Goal: Contribute content

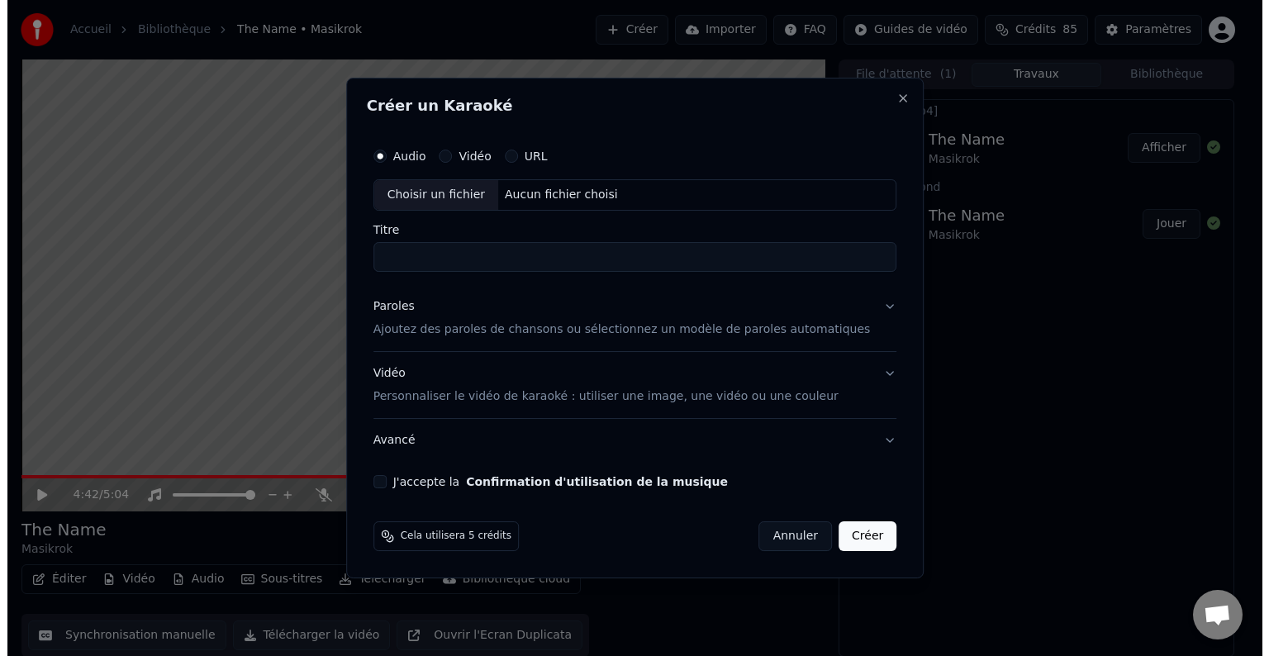
scroll to position [1, 0]
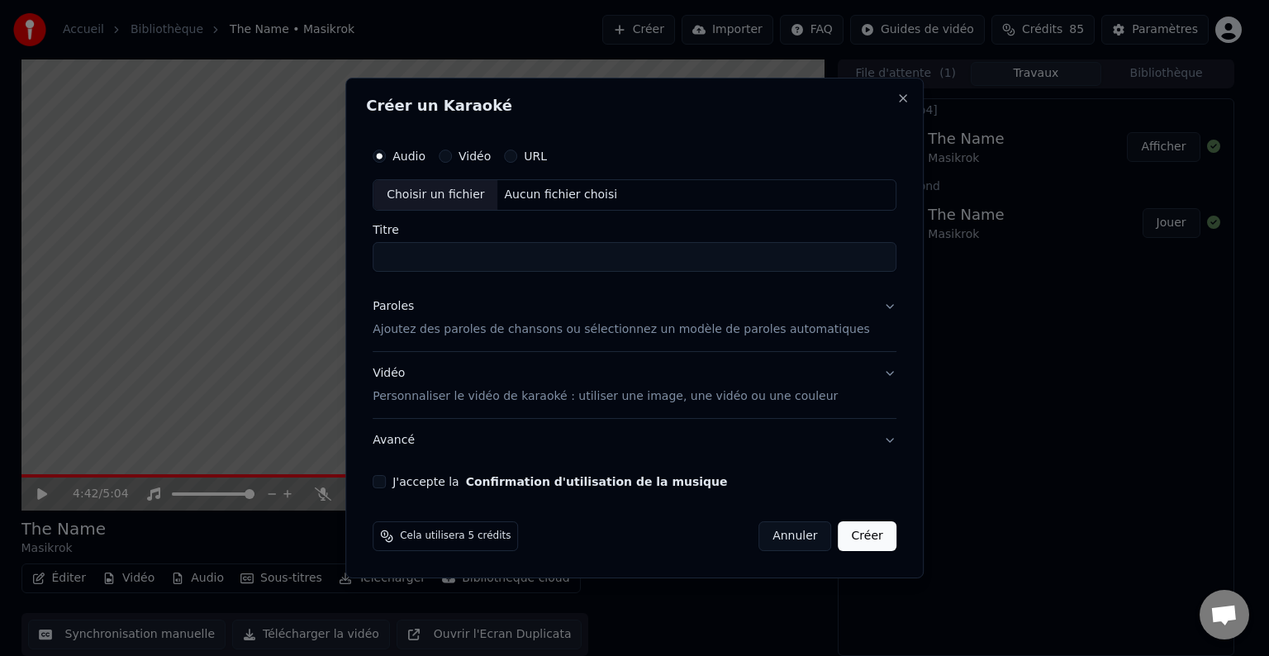
click at [576, 197] on div "Aucun fichier choisi" at bounding box center [561, 195] width 126 height 17
type input "**********"
click at [386, 479] on button "J'accepte la Confirmation d'utilisation de la musique" at bounding box center [379, 481] width 13 height 13
click at [735, 400] on p "Personnaliser le vidéo de karaoké : utiliser une image, une vidéo ou une couleur" at bounding box center [605, 396] width 465 height 17
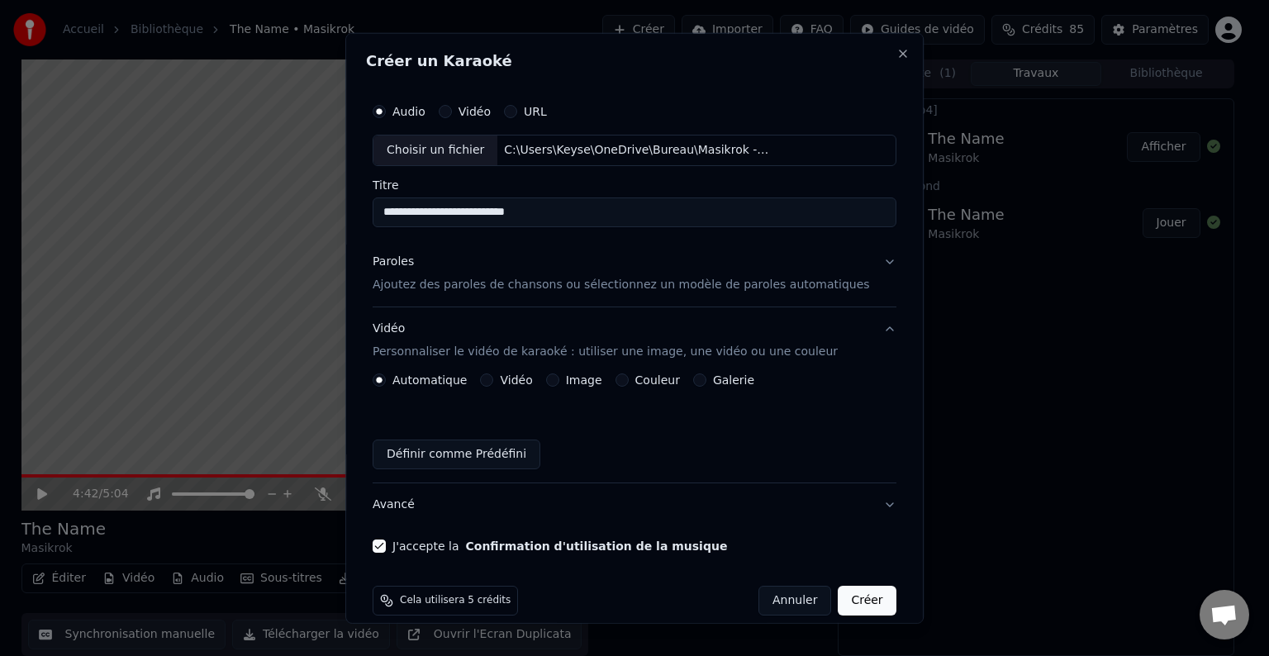
click at [556, 381] on button "Image" at bounding box center [552, 379] width 13 height 13
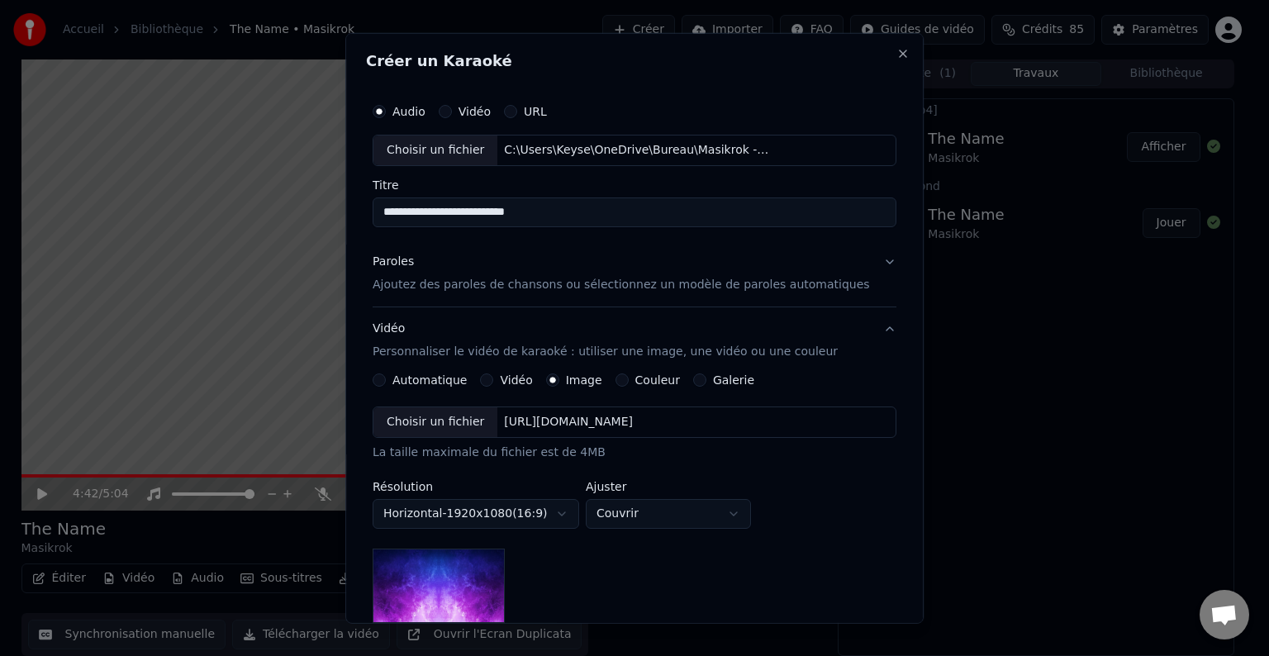
click at [460, 426] on div "Choisir un fichier" at bounding box center [435, 422] width 124 height 30
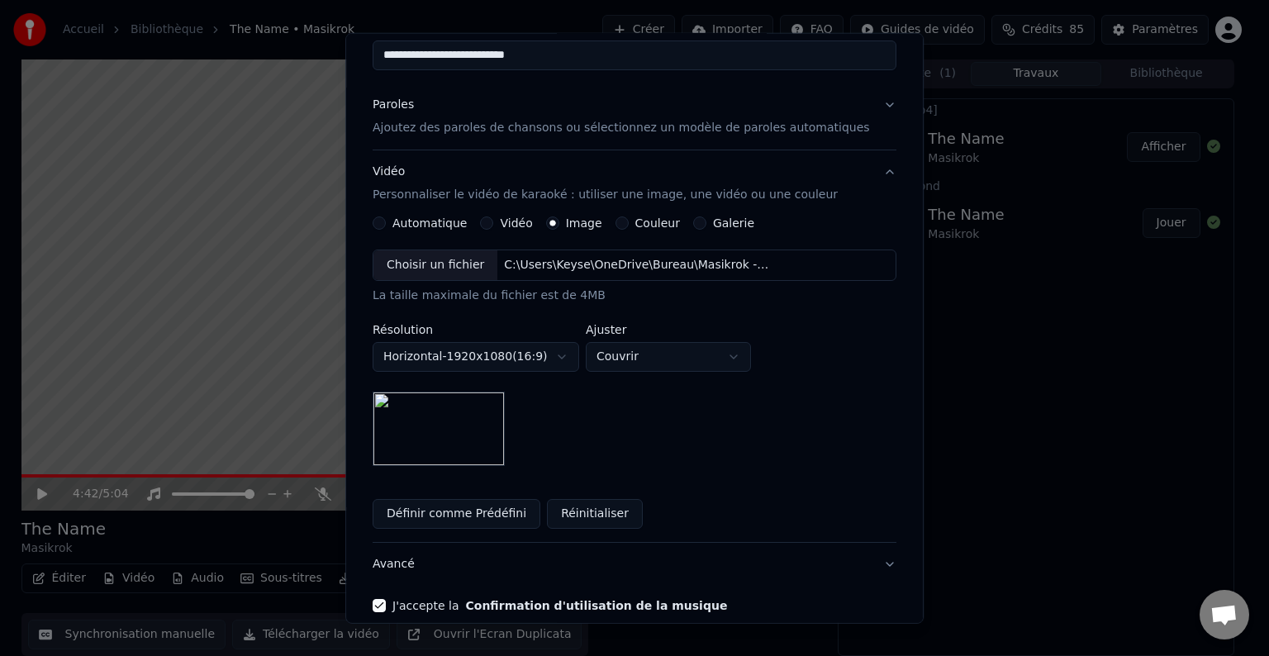
scroll to position [158, 0]
click at [654, 360] on body "**********" at bounding box center [627, 327] width 1255 height 656
click at [648, 352] on body "**********" at bounding box center [627, 327] width 1255 height 656
click at [655, 359] on body "**********" at bounding box center [627, 327] width 1255 height 656
select select "*****"
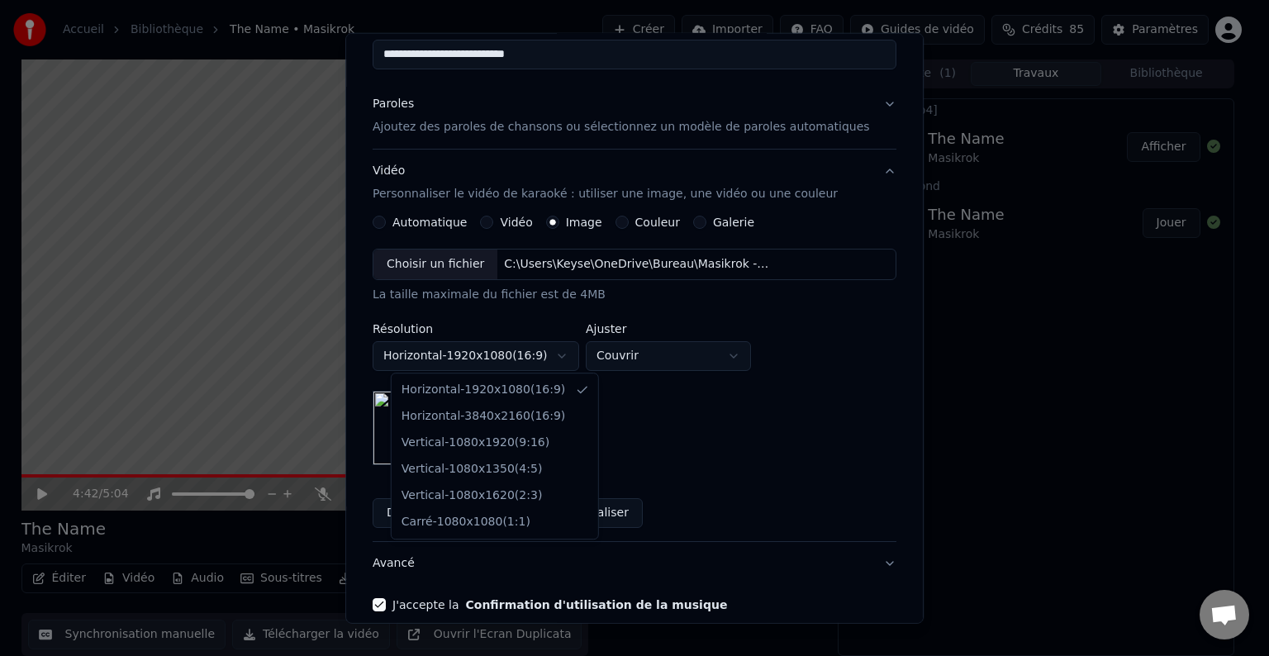
click at [562, 357] on body "**********" at bounding box center [627, 327] width 1255 height 656
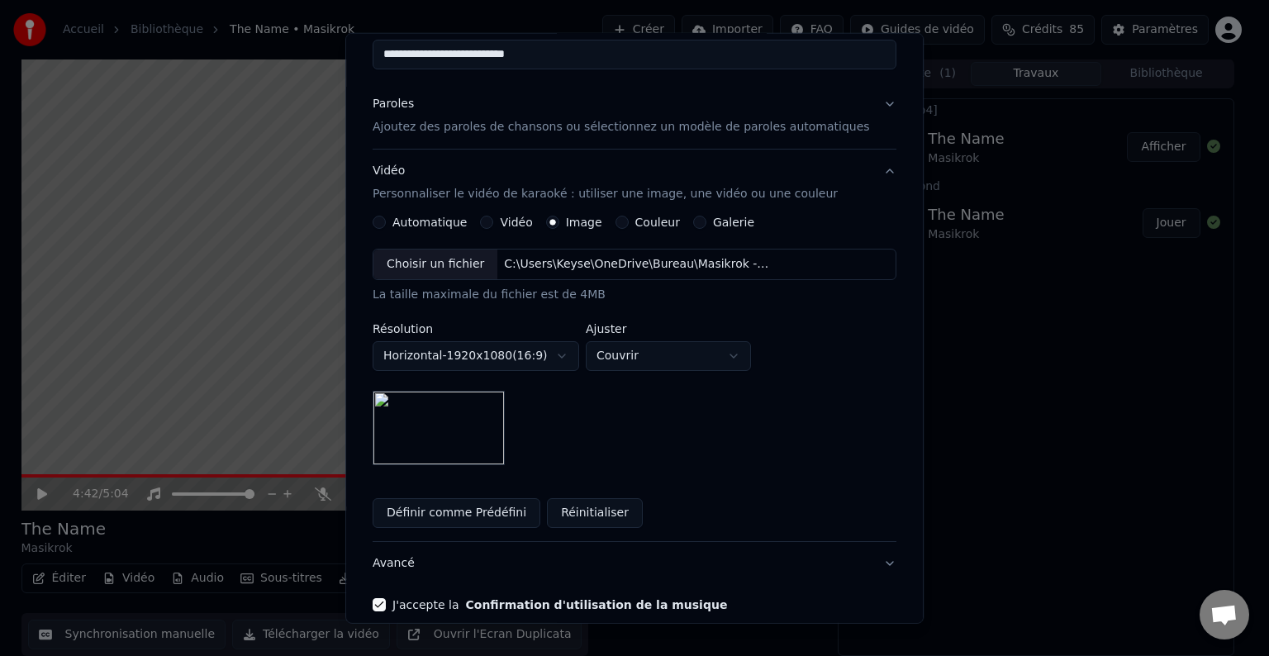
click at [703, 450] on body "**********" at bounding box center [627, 327] width 1255 height 656
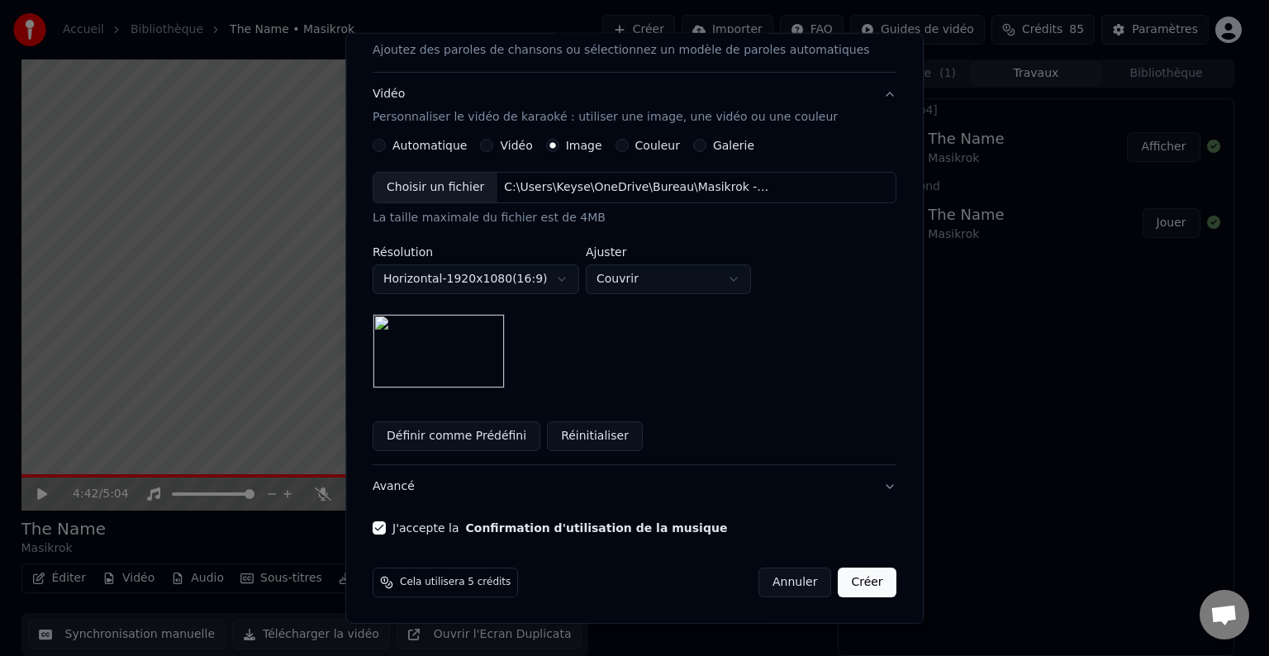
click at [839, 576] on button "Créer" at bounding box center [868, 583] width 58 height 30
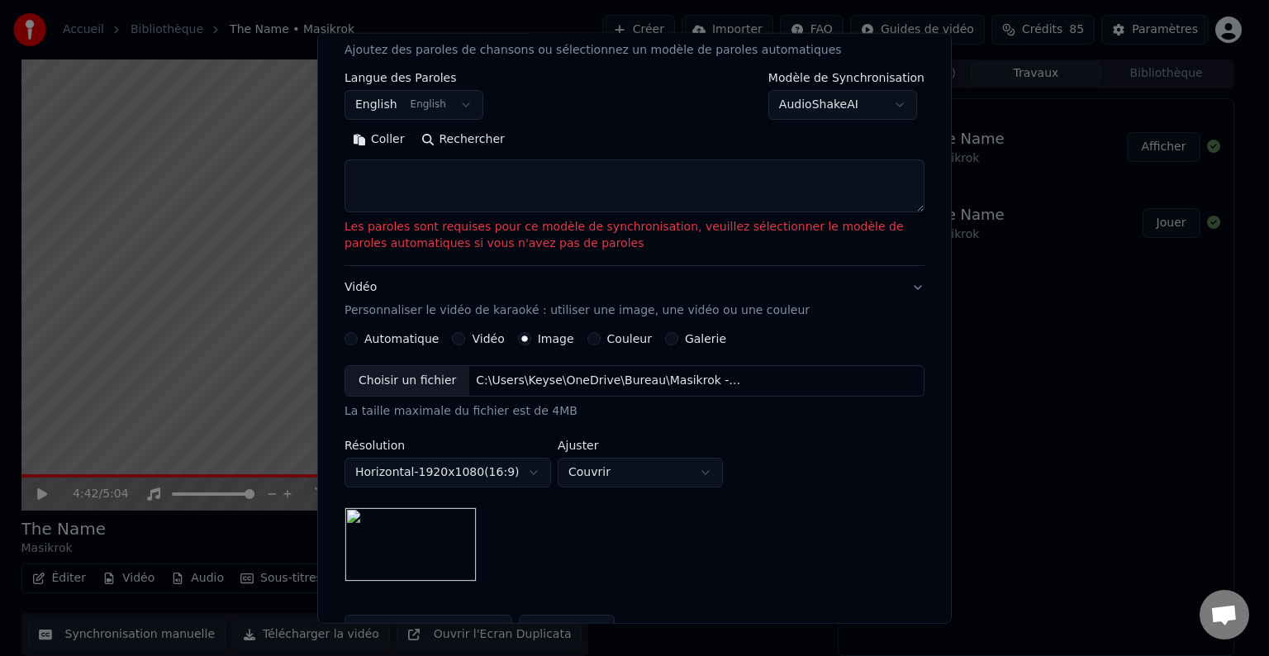
scroll to position [102, 0]
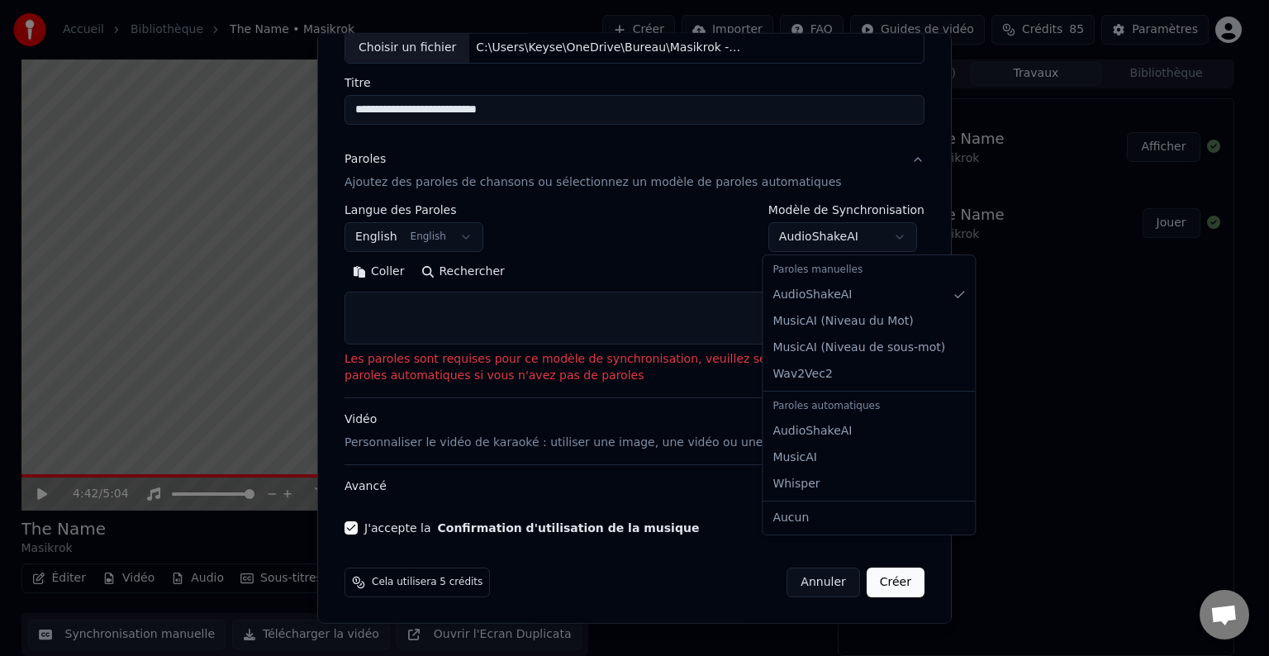
click at [809, 233] on body "**********" at bounding box center [627, 327] width 1255 height 656
click at [846, 232] on body "**********" at bounding box center [627, 327] width 1255 height 656
select select "**********"
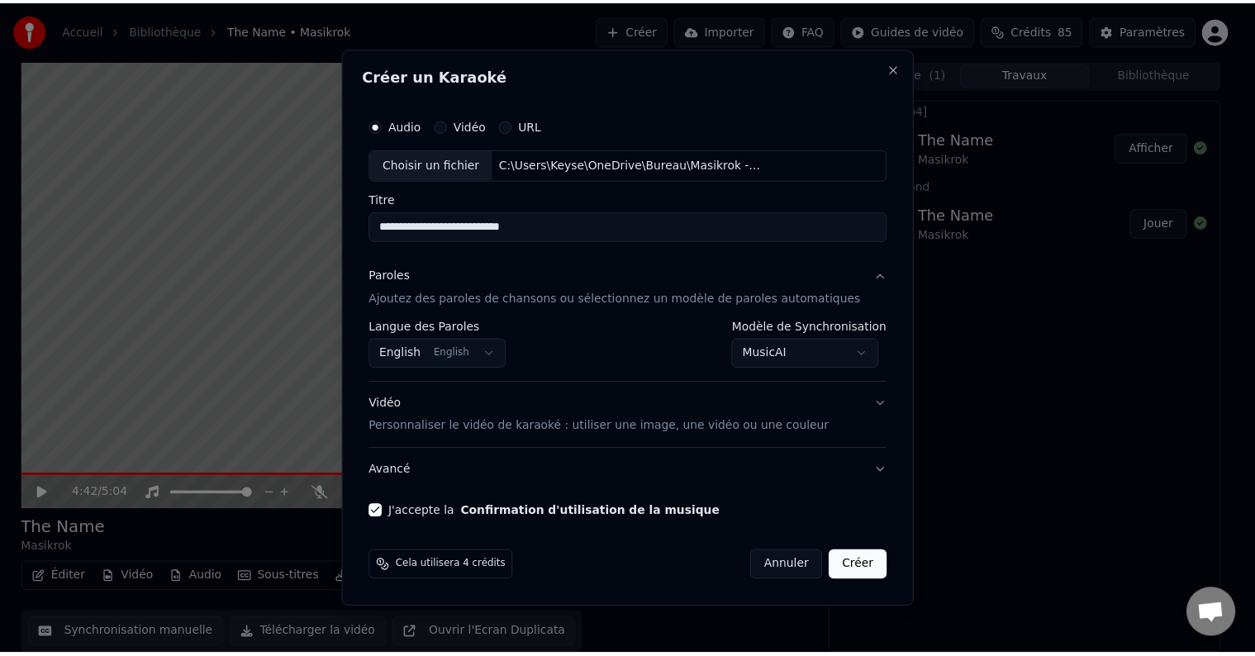
scroll to position [0, 0]
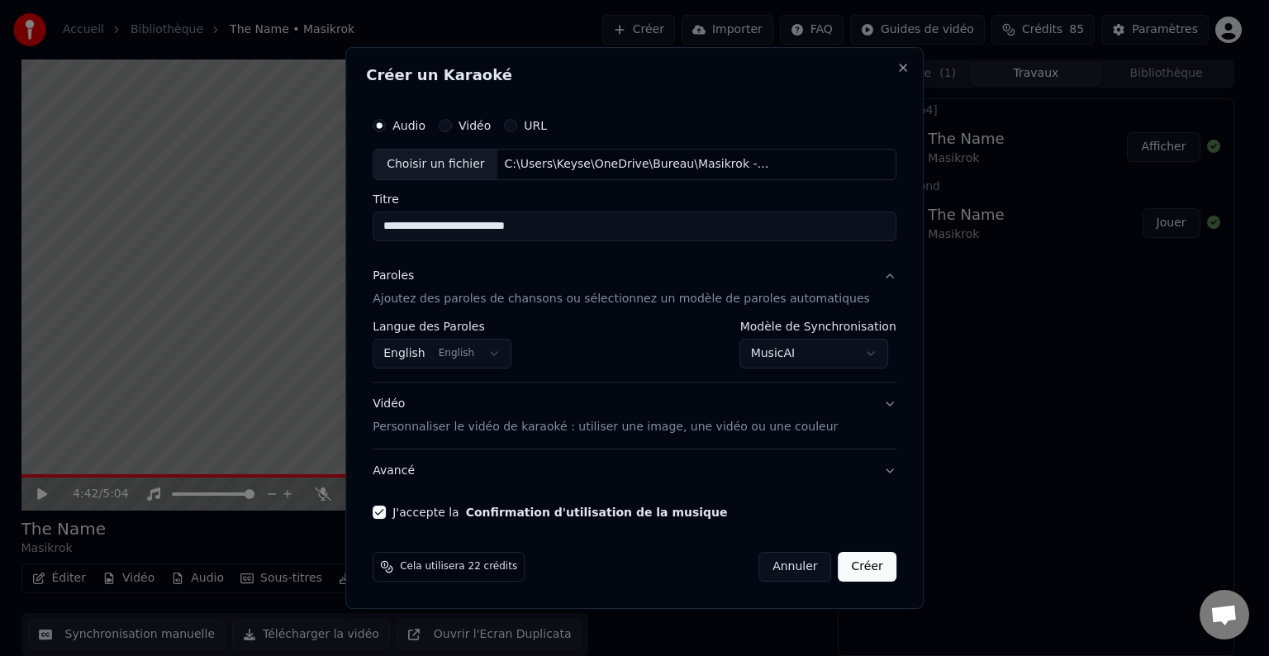
click at [839, 566] on button "Créer" at bounding box center [868, 567] width 58 height 30
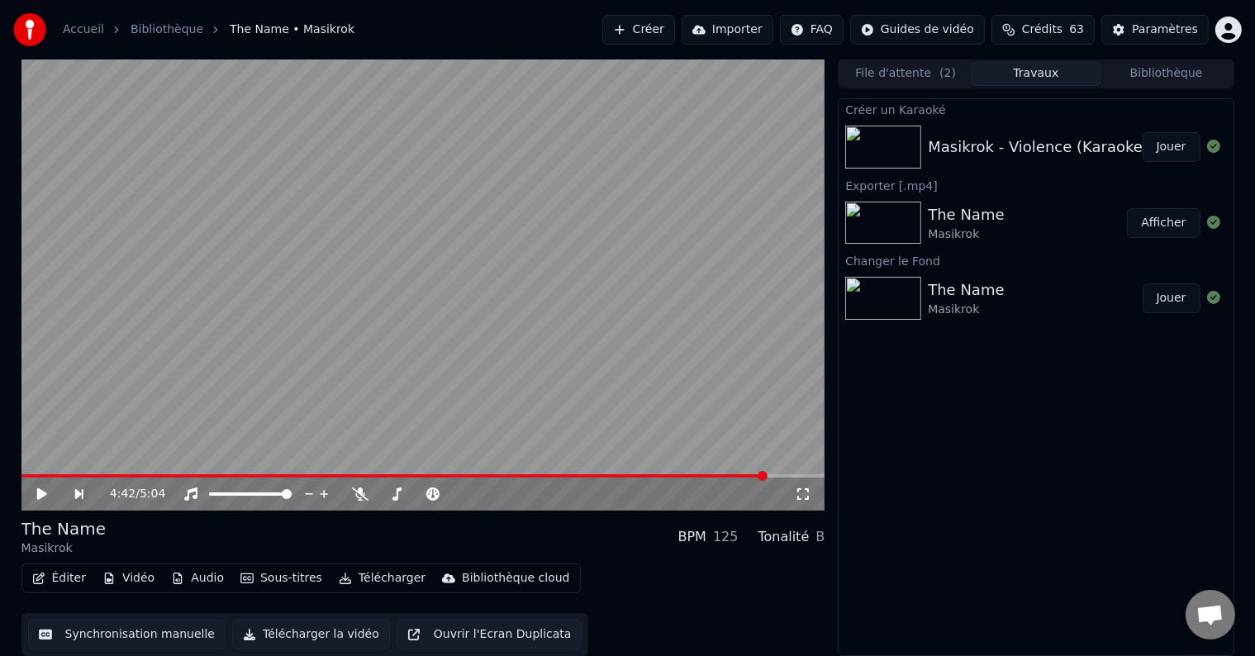
click at [1176, 151] on button "Jouer" at bounding box center [1172, 147] width 58 height 30
click at [40, 492] on icon at bounding box center [42, 494] width 8 height 10
click at [675, 27] on button "Créer" at bounding box center [638, 30] width 73 height 30
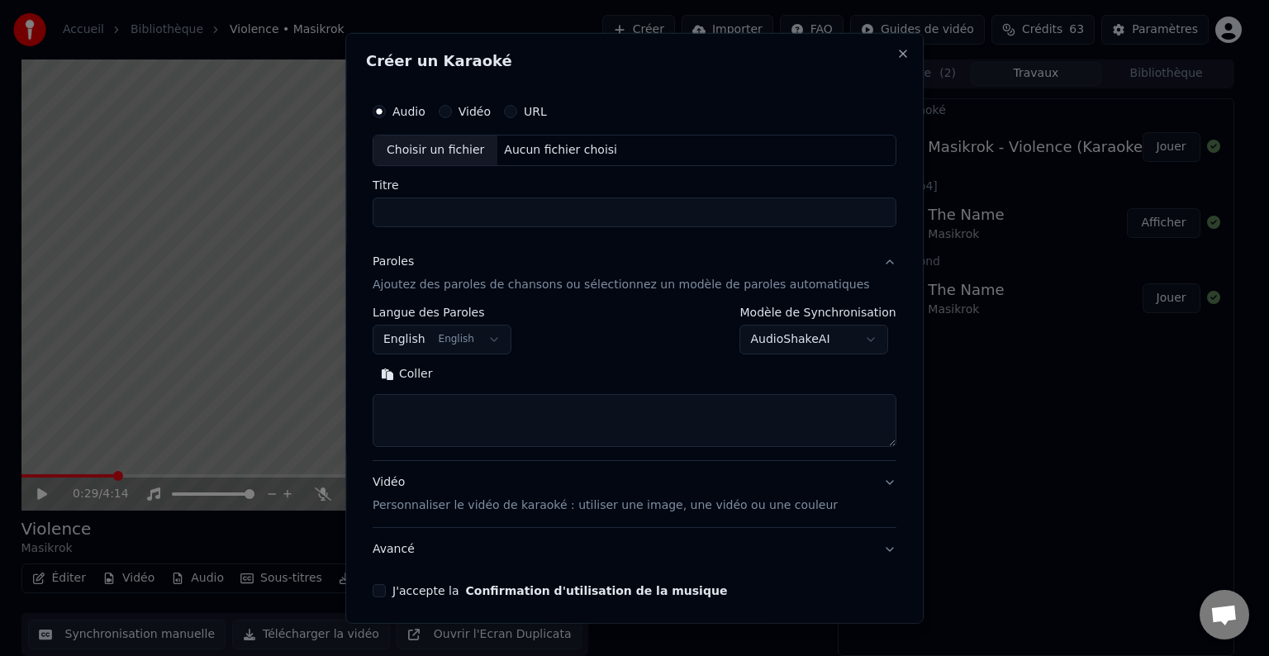
click at [473, 150] on div "Choisir un fichier" at bounding box center [435, 150] width 124 height 30
type input "**********"
click at [601, 506] on p "Personnaliser le vidéo de karaoké : utiliser une image, une vidéo ou une couleur" at bounding box center [605, 505] width 465 height 17
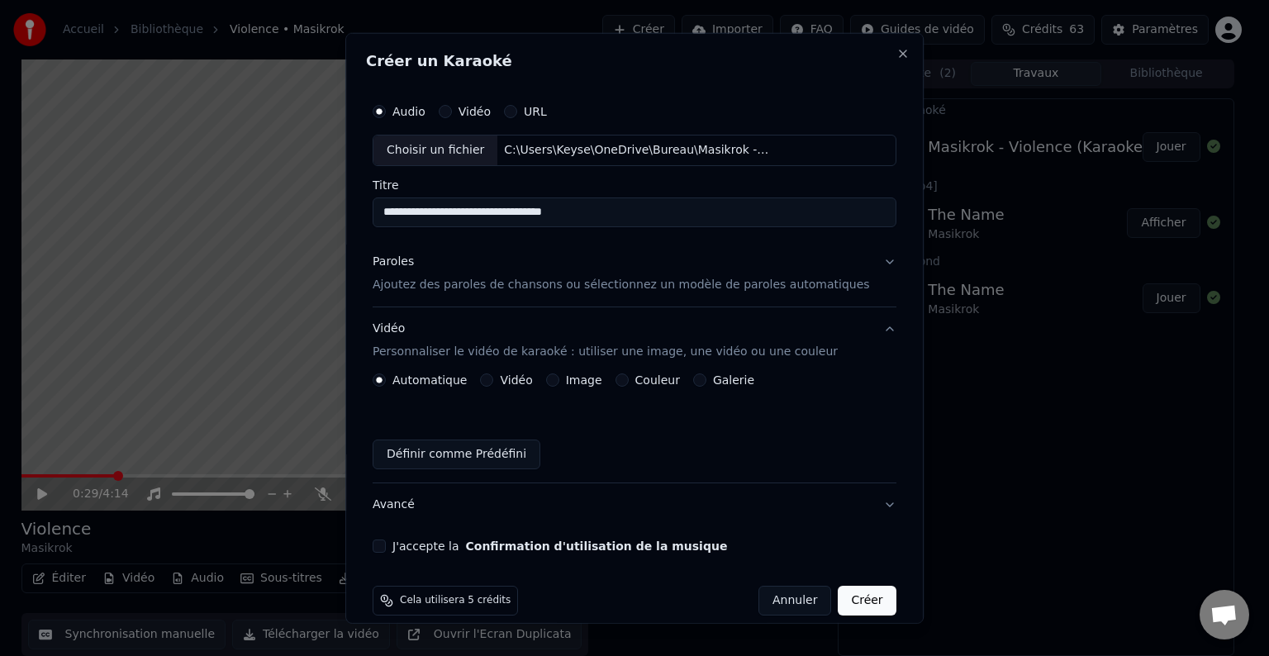
click at [559, 376] on button "Image" at bounding box center [552, 379] width 13 height 13
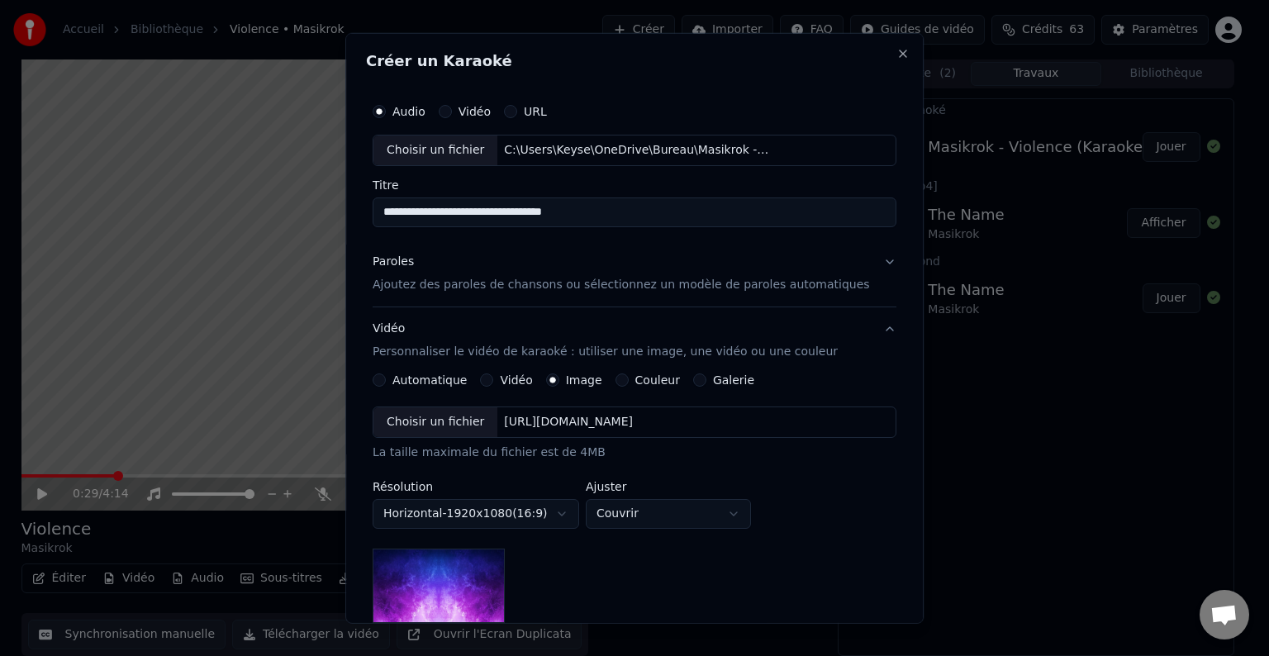
click at [463, 428] on div "Choisir un fichier" at bounding box center [435, 422] width 124 height 30
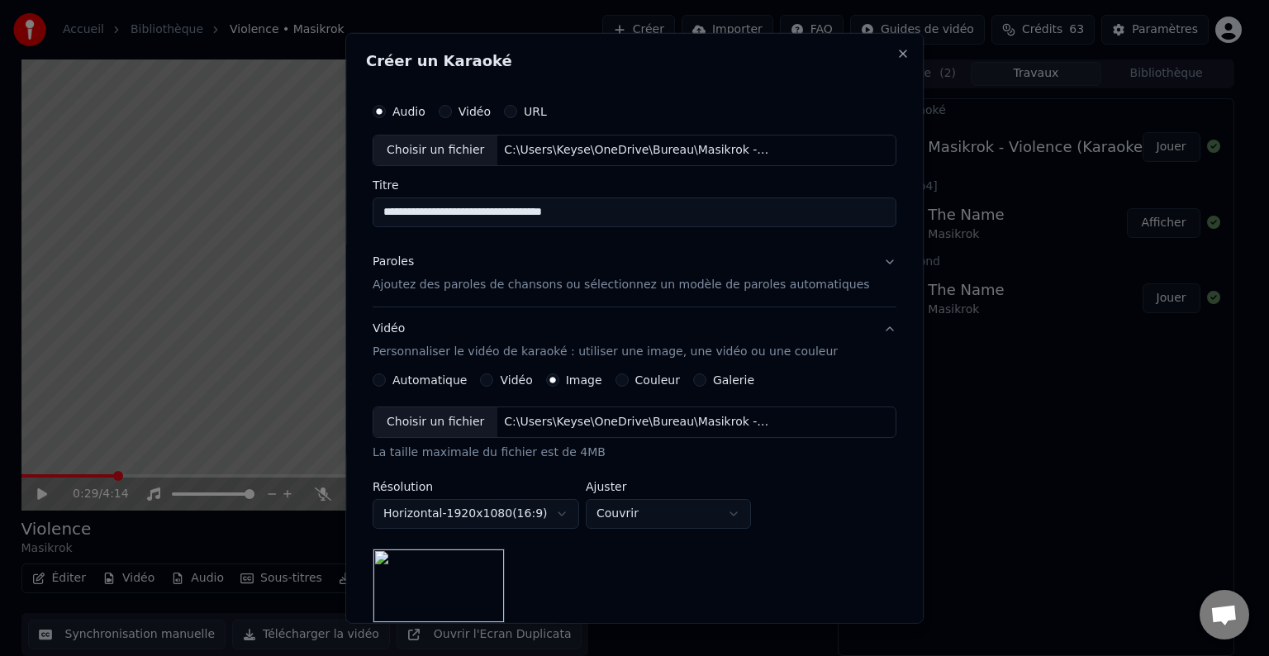
click at [857, 261] on button "Paroles Ajoutez des paroles de chansons ou sélectionnez un modèle de paroles au…" at bounding box center [635, 273] width 524 height 66
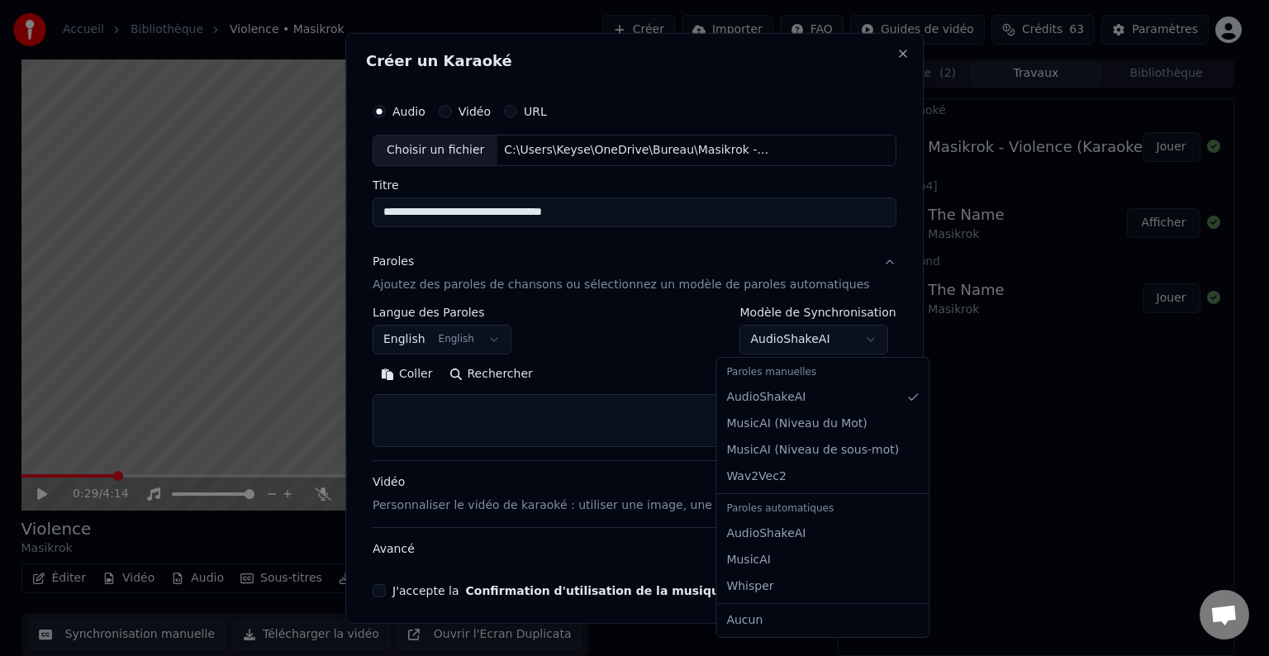
click at [770, 341] on body "**********" at bounding box center [627, 327] width 1255 height 656
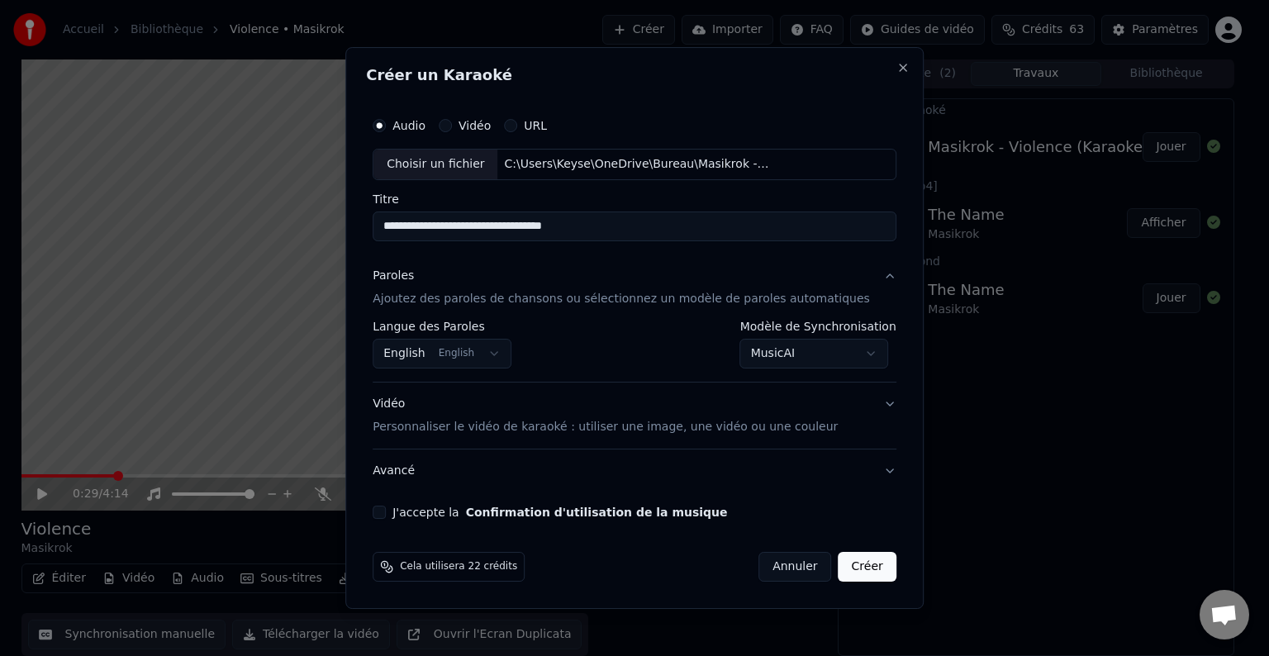
click at [386, 516] on button "J'accepte la Confirmation d'utilisation de la musique" at bounding box center [379, 512] width 13 height 13
click at [849, 563] on button "Créer" at bounding box center [868, 567] width 58 height 30
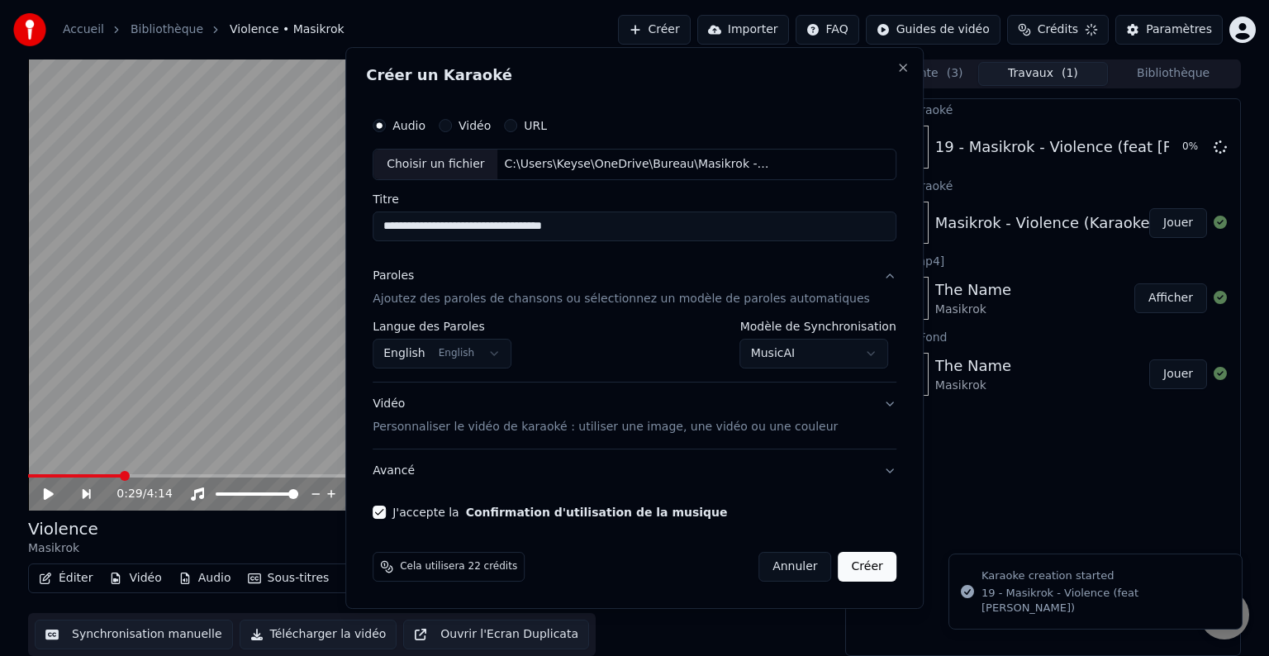
select select "**********"
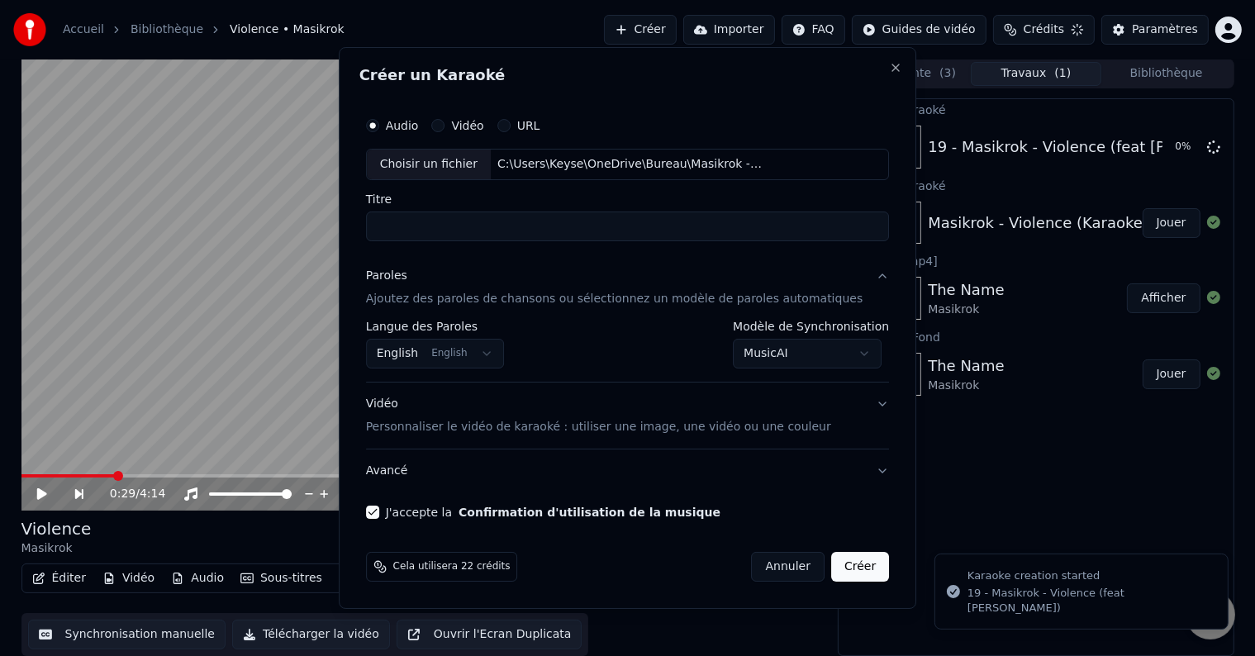
select select
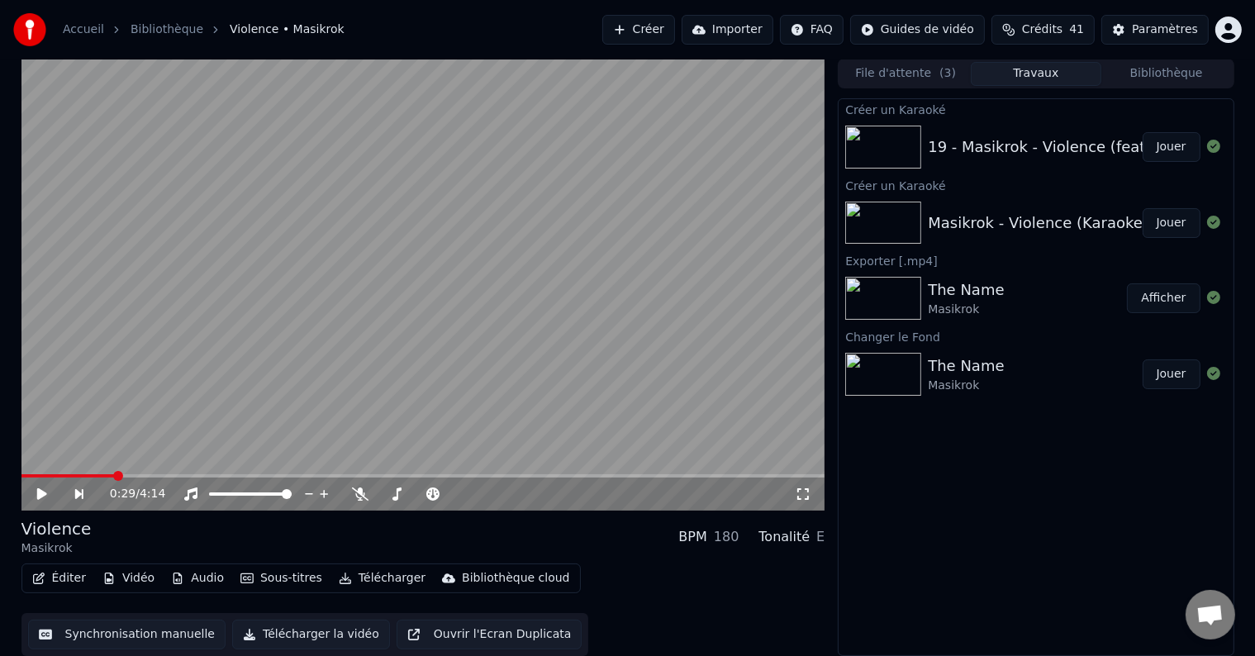
click at [1173, 144] on button "Jouer" at bounding box center [1172, 147] width 58 height 30
click at [81, 473] on video at bounding box center [423, 285] width 804 height 452
click at [54, 492] on icon at bounding box center [54, 493] width 39 height 13
click at [78, 475] on span at bounding box center [423, 475] width 804 height 3
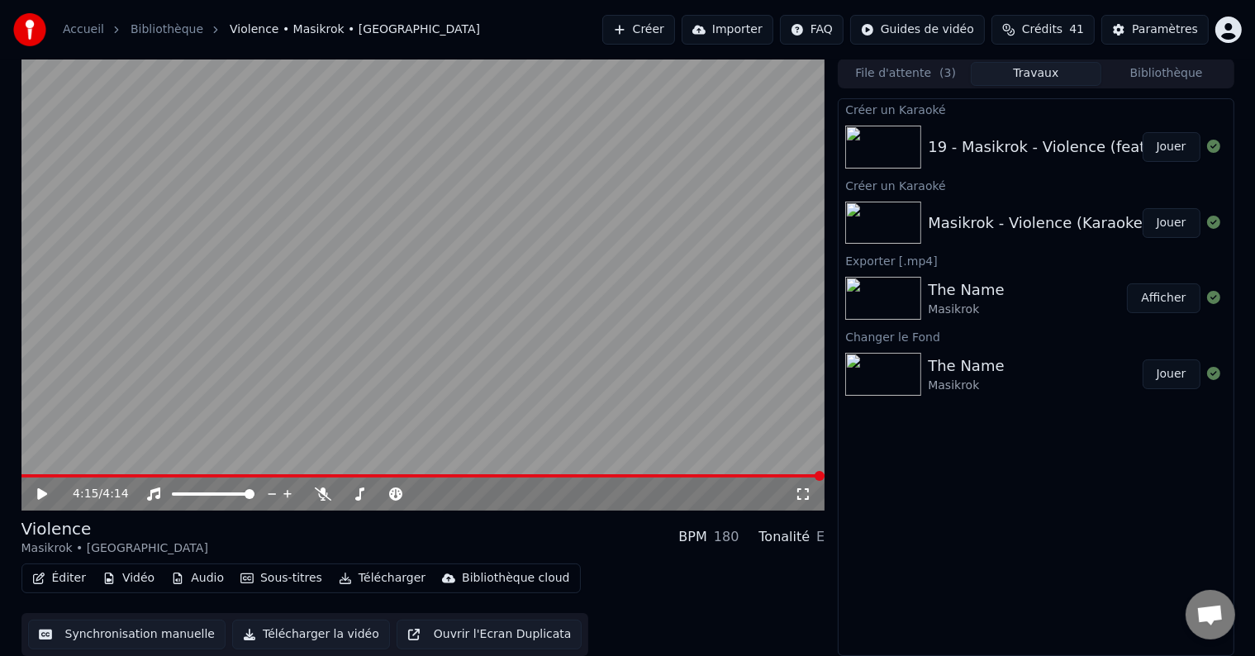
click at [118, 634] on button "Synchronisation manuelle" at bounding box center [127, 635] width 198 height 30
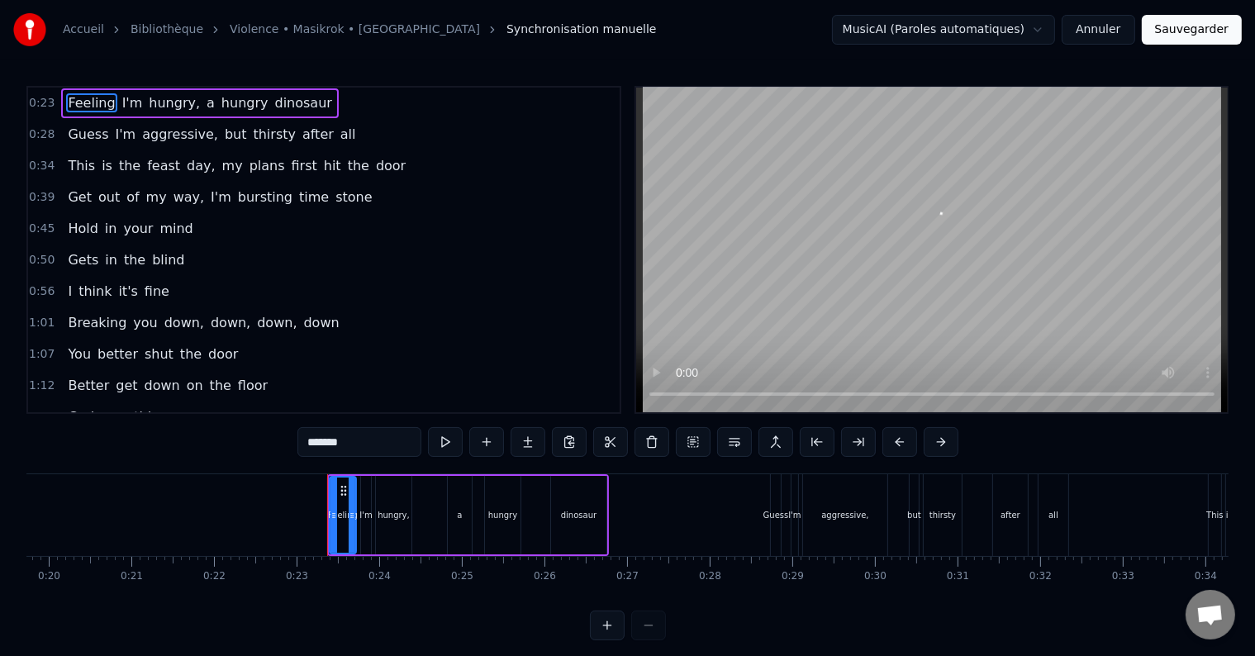
scroll to position [0, 1847]
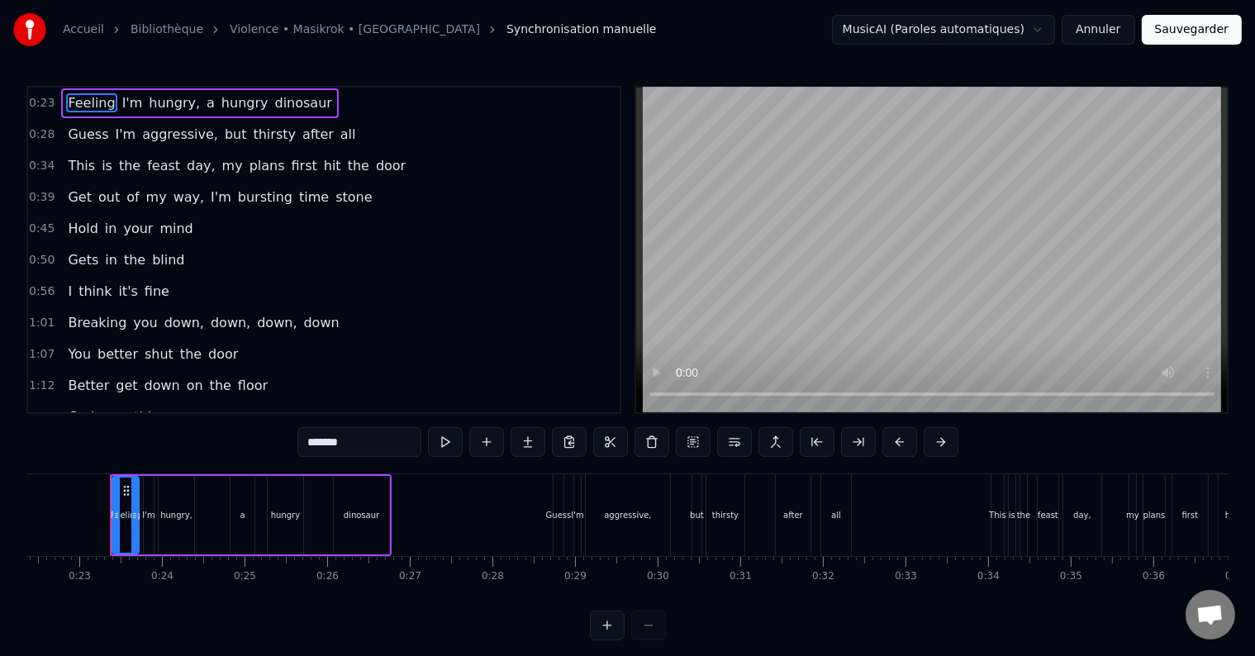
click at [220, 135] on div "Guess I'm aggressive, but thirsty after all" at bounding box center [211, 135] width 301 height 30
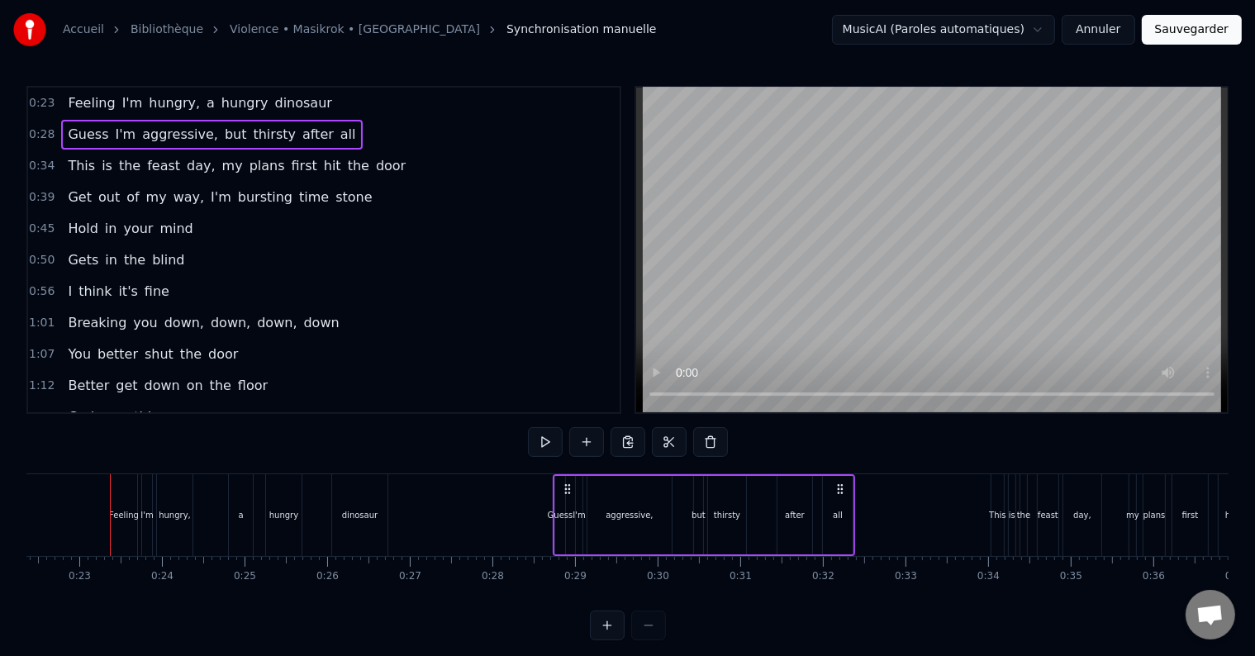
click at [701, 517] on div "but" at bounding box center [698, 515] width 14 height 12
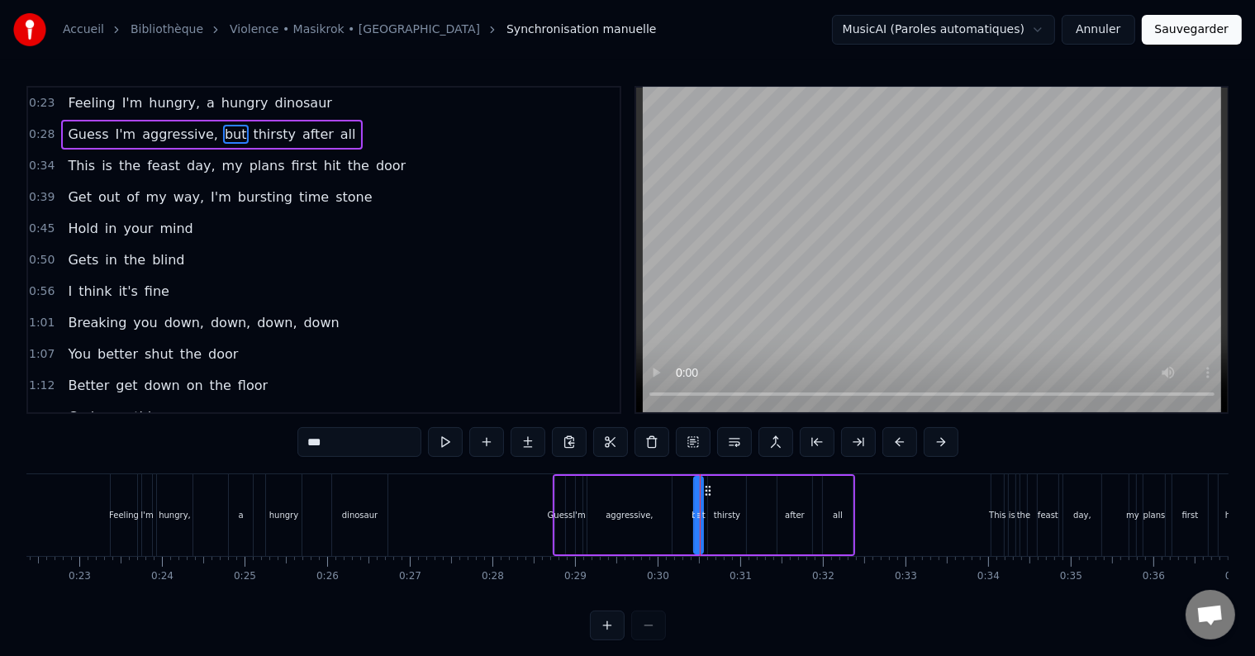
click at [332, 440] on input "***" at bounding box center [359, 442] width 124 height 30
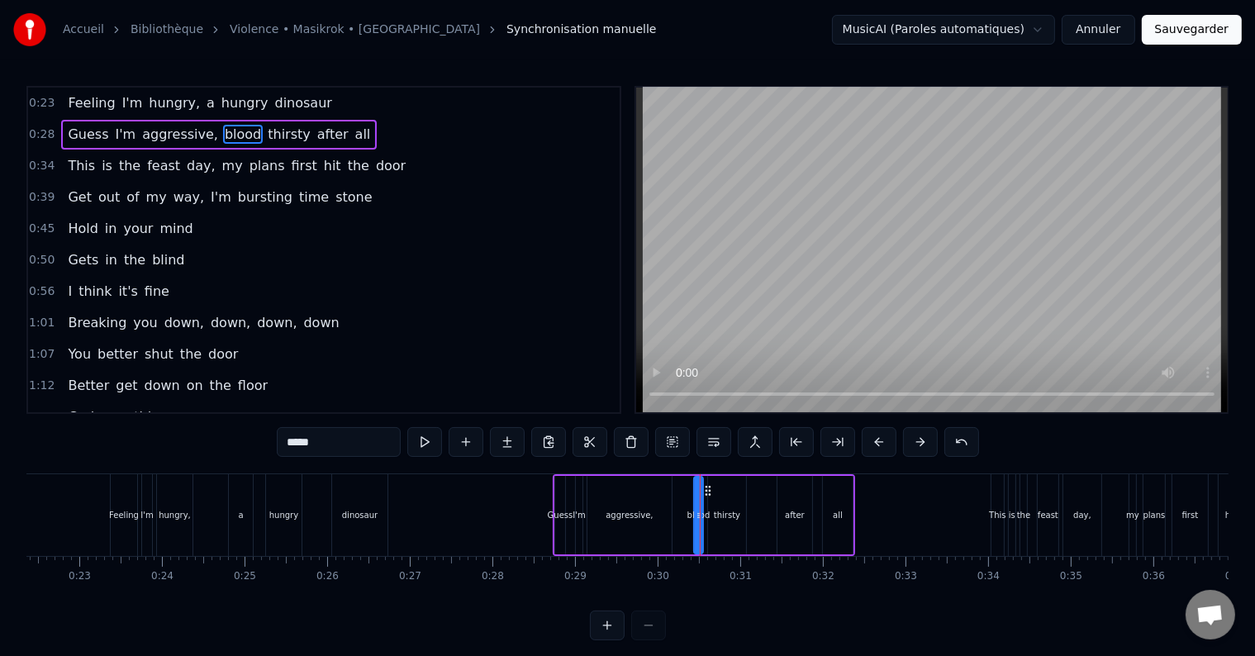
click at [248, 167] on span "plans" at bounding box center [267, 165] width 39 height 19
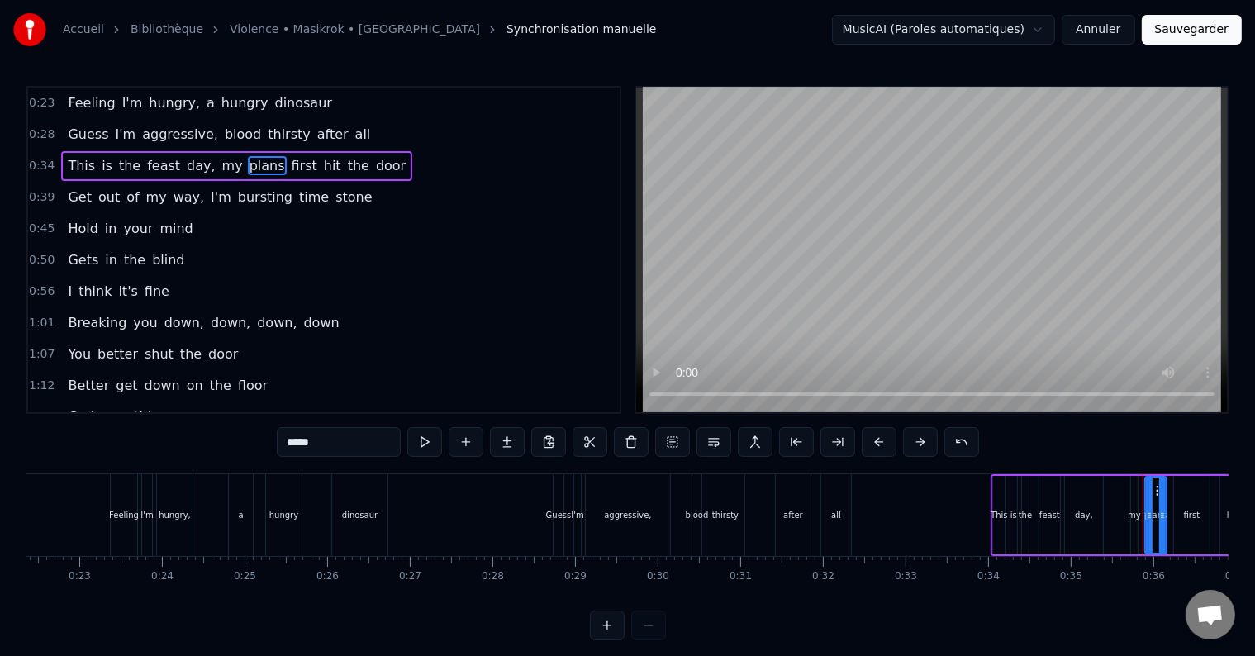
click at [248, 166] on span "plans" at bounding box center [267, 165] width 39 height 19
drag, startPoint x: 334, startPoint y: 439, endPoint x: 275, endPoint y: 443, distance: 58.8
click at [275, 443] on div "0:23 Feeling I'm hungry, a hungry dinosaur 0:28 Guess I'm aggressive, blood thi…" at bounding box center [627, 363] width 1202 height 554
click at [314, 161] on span "first" at bounding box center [328, 165] width 29 height 19
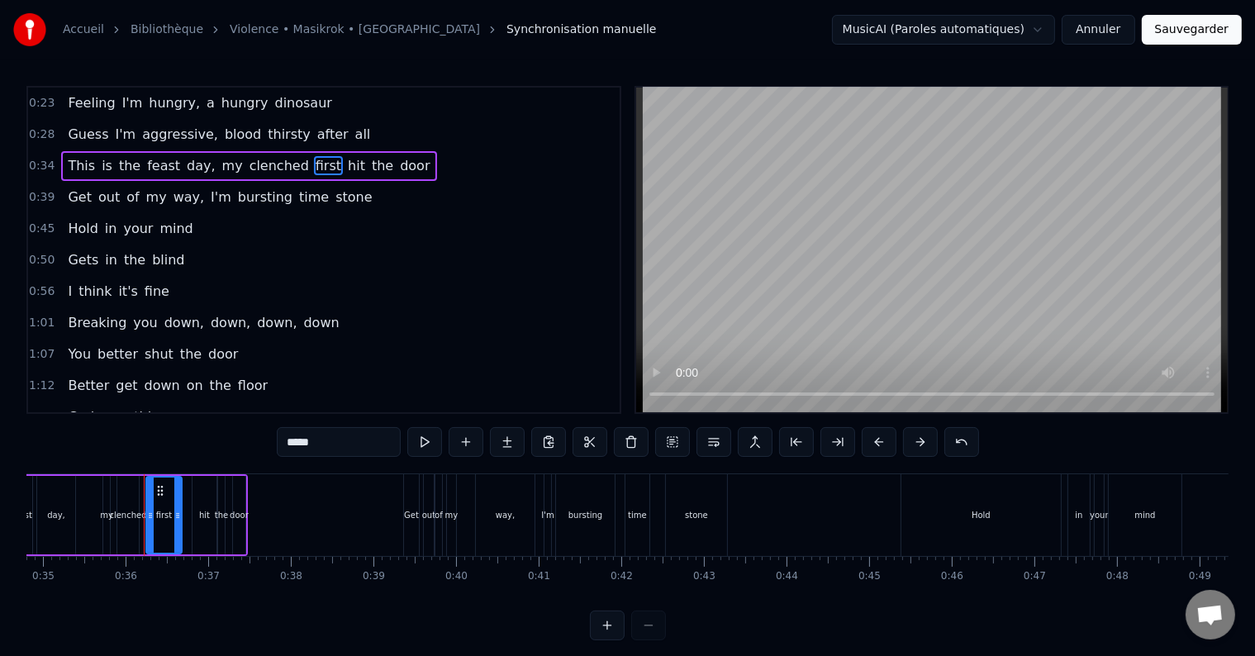
scroll to position [0, 2909]
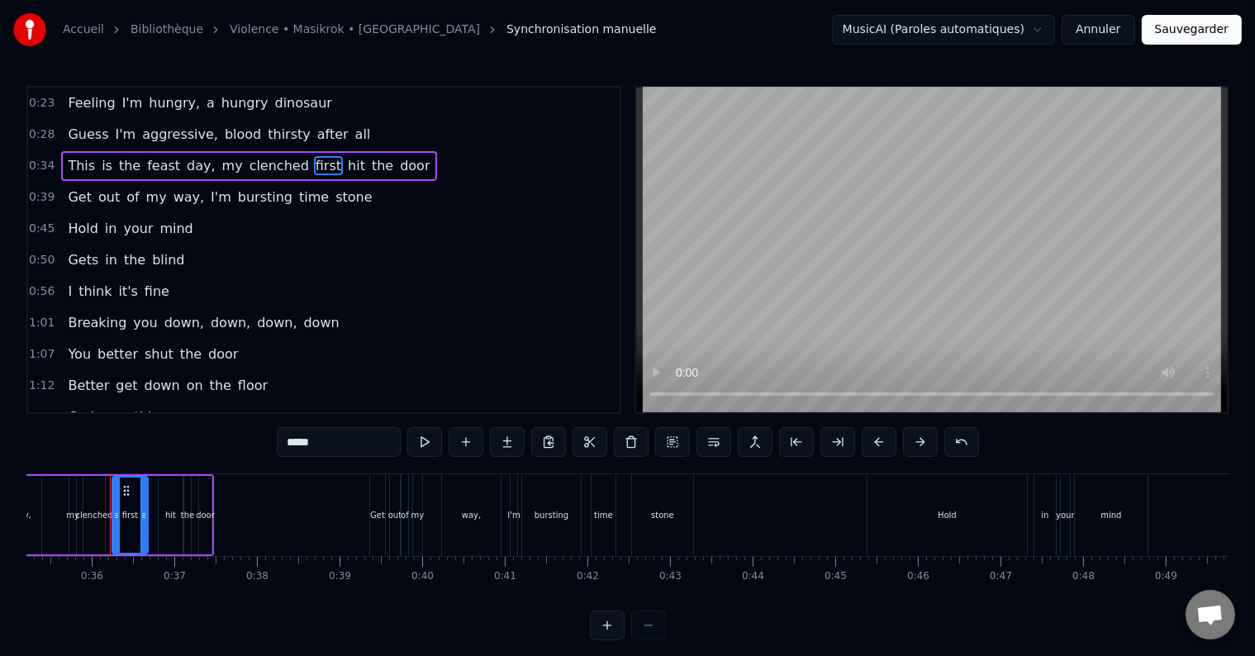
click at [314, 161] on span "first" at bounding box center [328, 165] width 29 height 19
click at [298, 446] on input "*****" at bounding box center [339, 442] width 124 height 30
click at [297, 198] on span "time" at bounding box center [313, 197] width 33 height 19
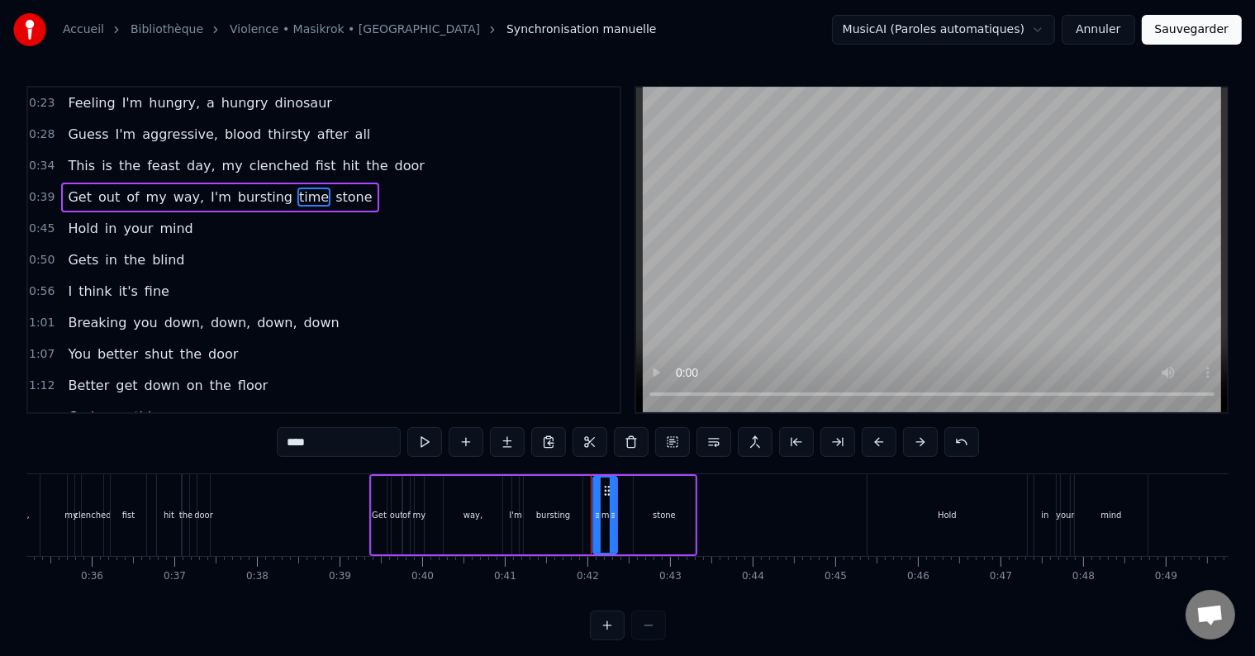
click at [334, 199] on span "stone" at bounding box center [354, 197] width 40 height 19
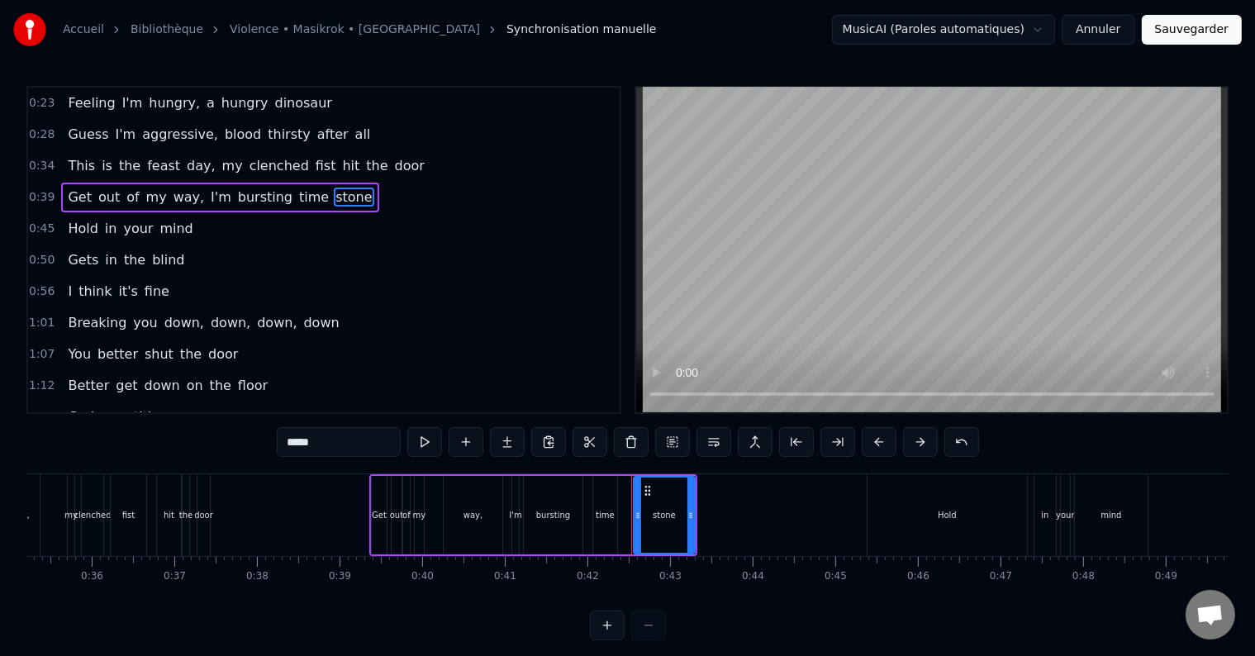
drag, startPoint x: 317, startPoint y: 443, endPoint x: 237, endPoint y: 435, distance: 80.6
click at [237, 435] on div "0:23 Feeling I'm hungry, a hungry dinosaur 0:28 Guess I'm aggressive, blood thi…" at bounding box center [627, 363] width 1202 height 554
click at [103, 224] on span "in" at bounding box center [111, 228] width 16 height 19
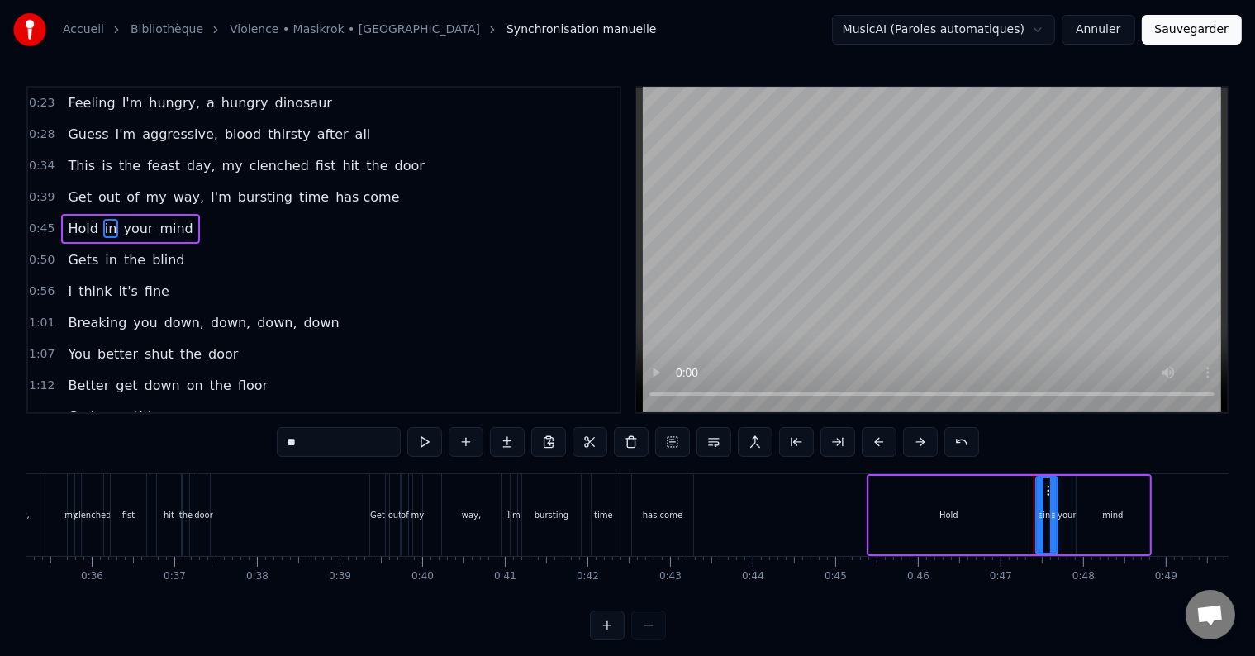
click at [79, 224] on span "Hold" at bounding box center [82, 228] width 33 height 19
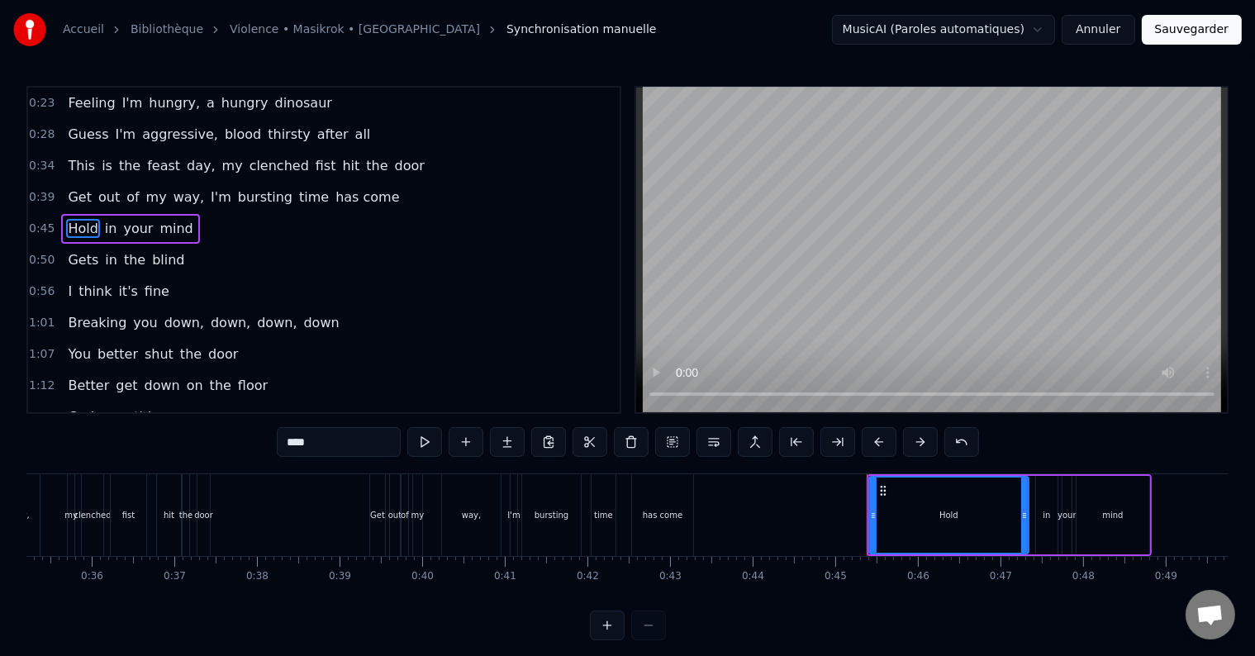
drag, startPoint x: 324, startPoint y: 440, endPoint x: 259, endPoint y: 454, distance: 66.9
click at [259, 454] on div "0:23 Feeling I'm hungry, a hungry dinosaur 0:28 Guess I'm aggressive, blood thi…" at bounding box center [627, 363] width 1202 height 554
click at [126, 264] on span "the" at bounding box center [134, 259] width 25 height 19
type input "***"
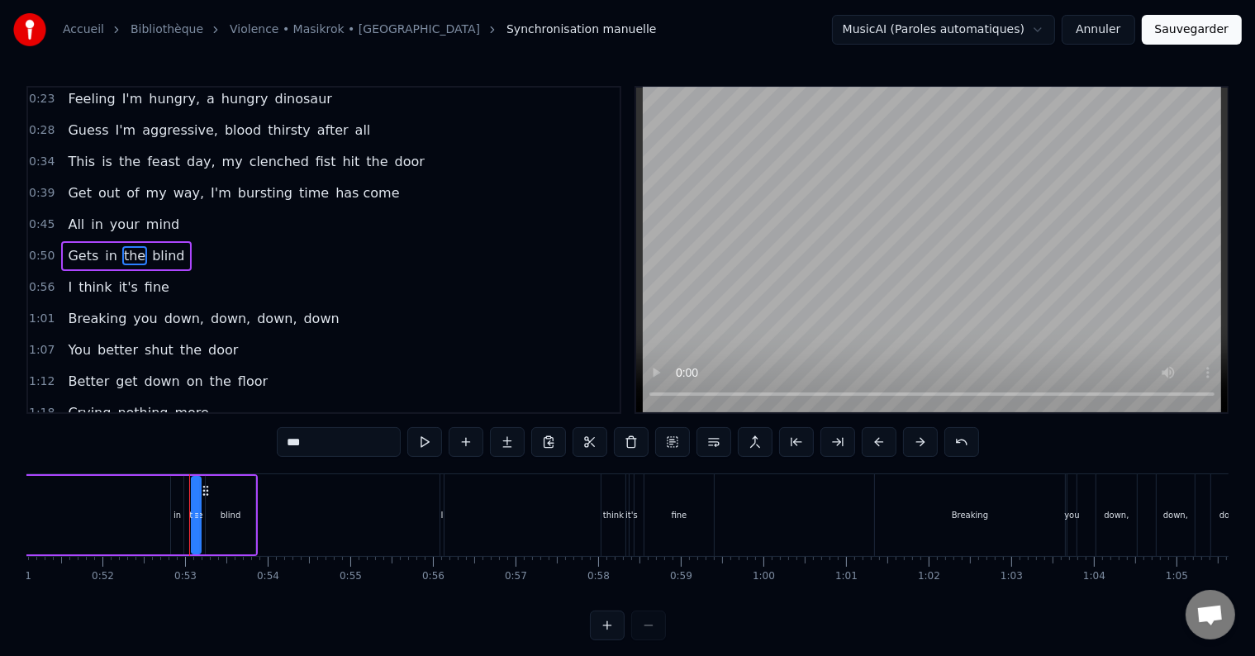
scroll to position [0, 4299]
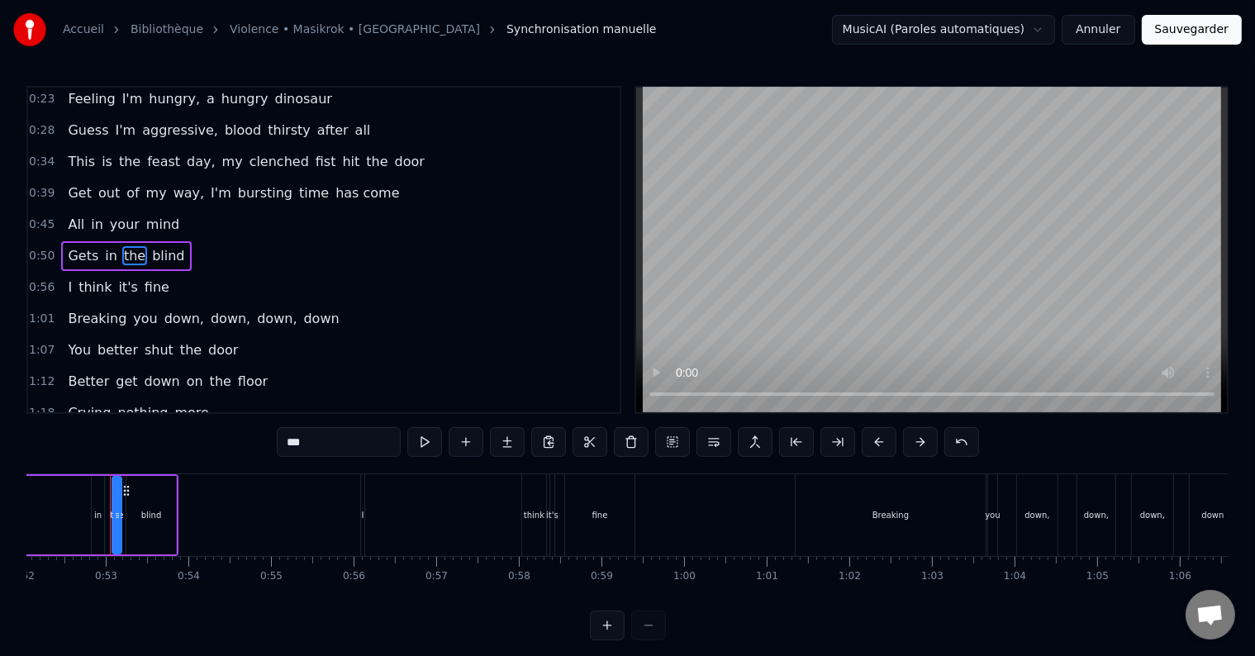
click at [106, 252] on div "Gets in the blind" at bounding box center [126, 256] width 130 height 30
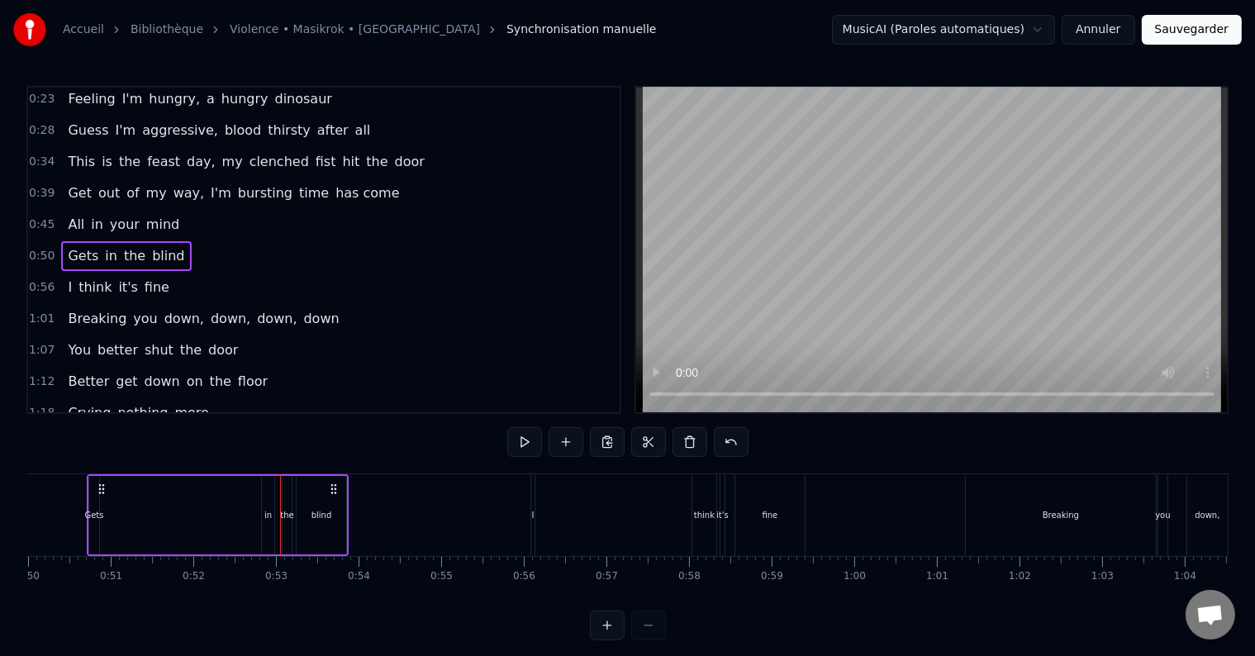
scroll to position [0, 4106]
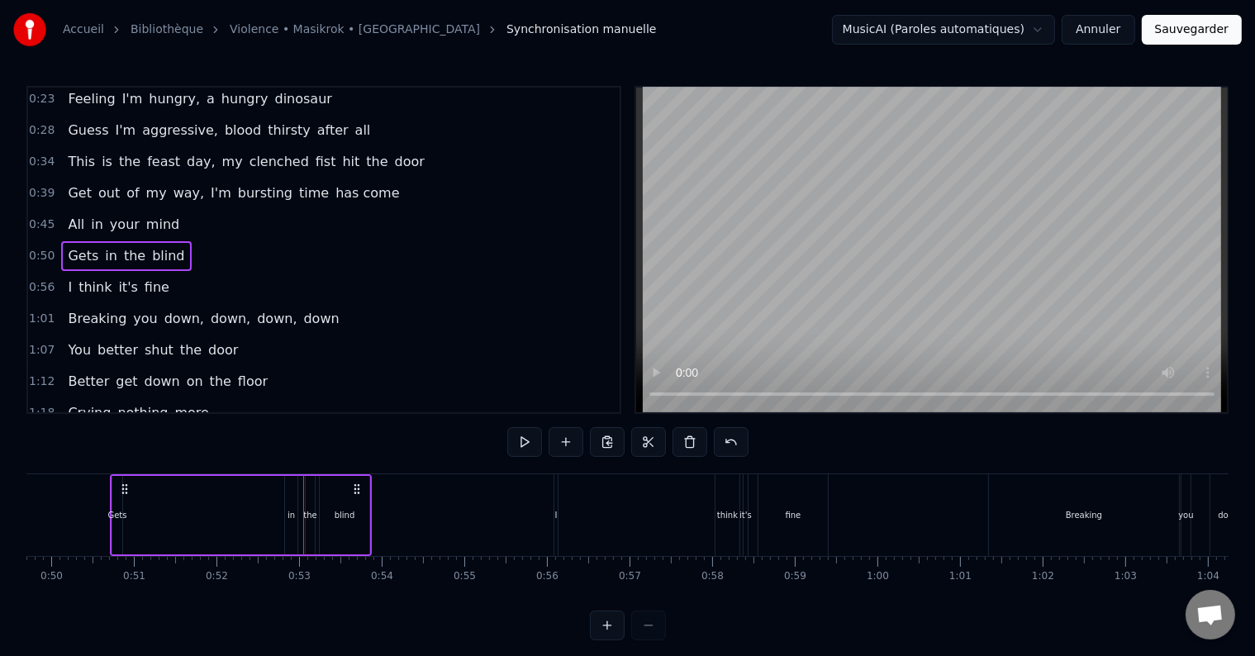
click at [103, 251] on span "in" at bounding box center [111, 255] width 16 height 19
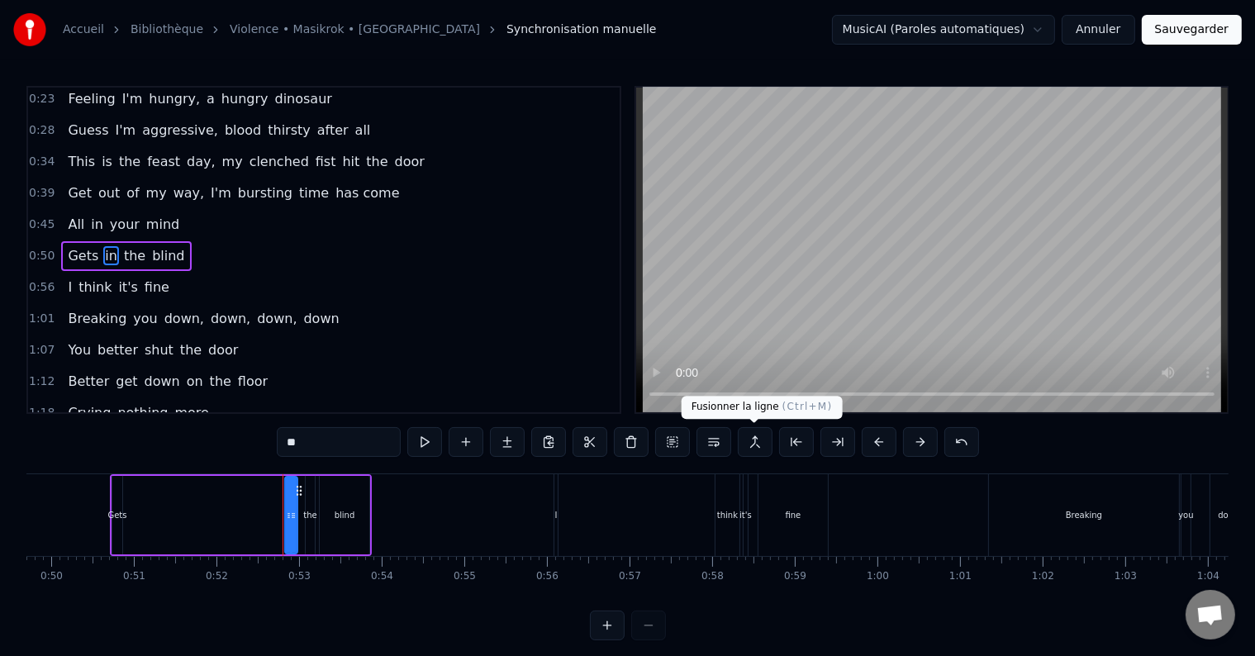
click at [759, 444] on button at bounding box center [755, 442] width 35 height 30
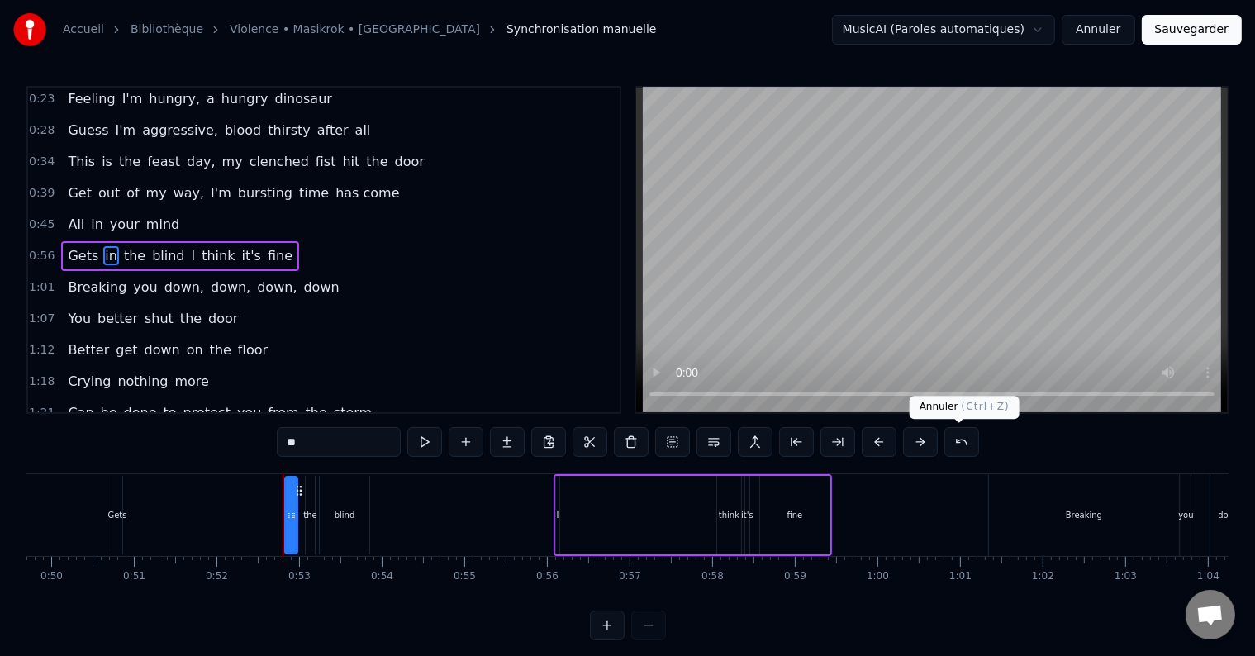
click at [958, 449] on button at bounding box center [961, 442] width 35 height 30
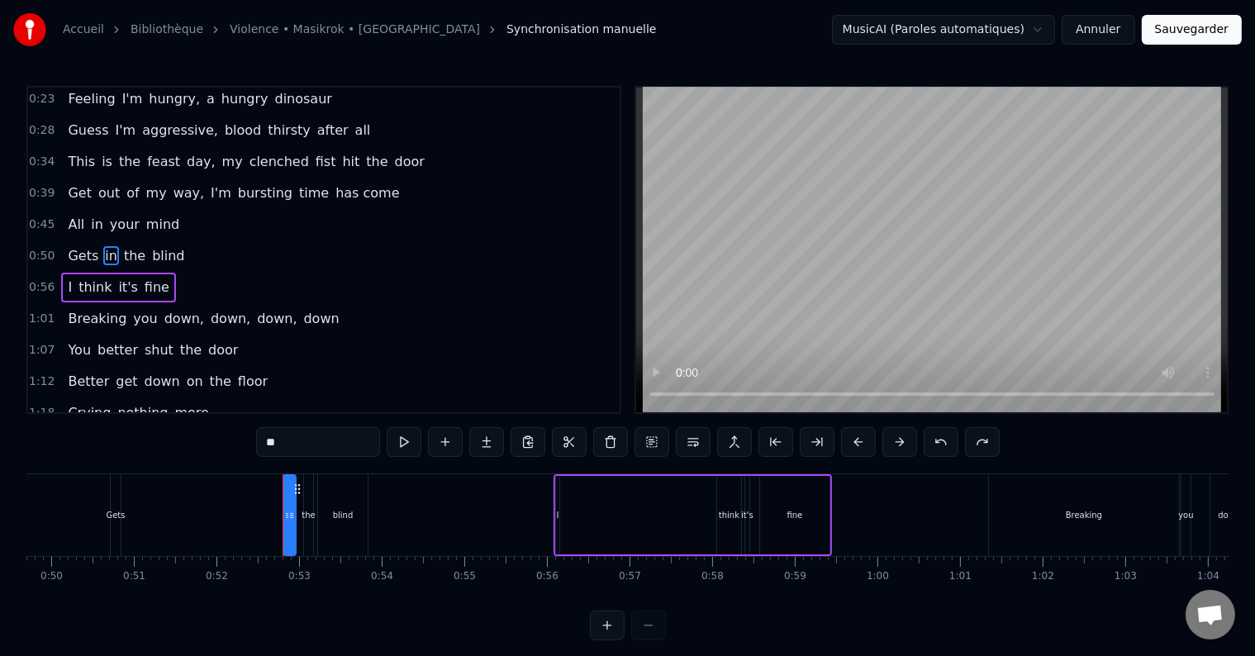
click at [288, 444] on input "**" at bounding box center [318, 442] width 124 height 30
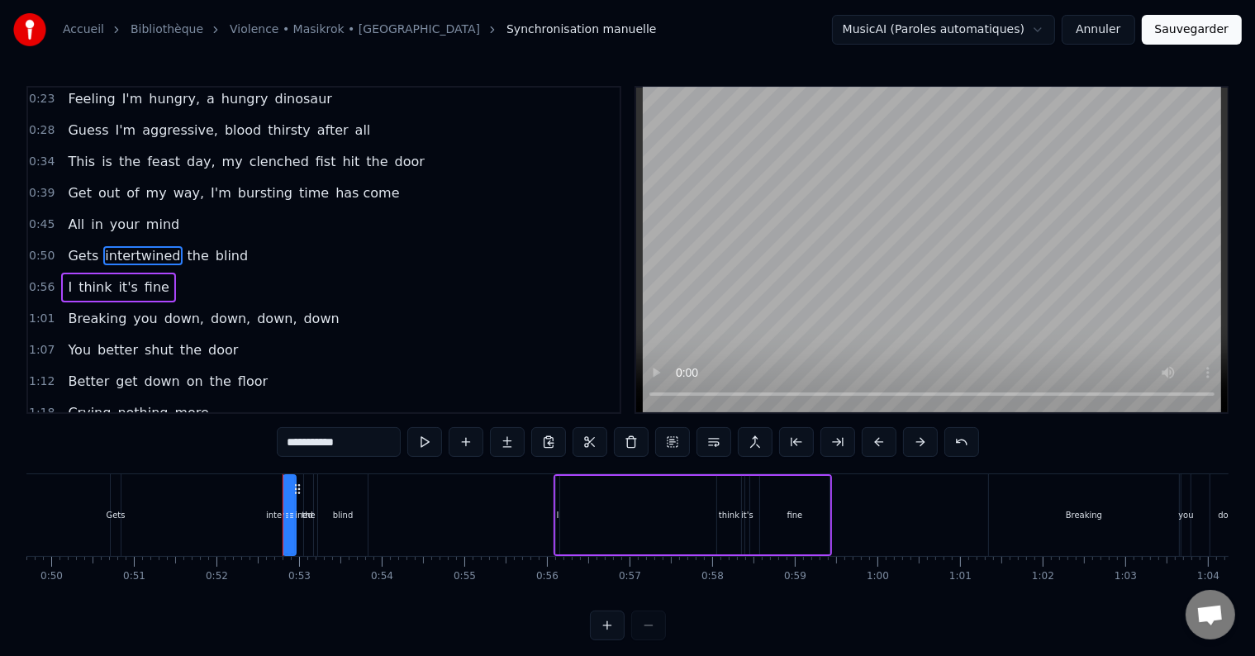
click at [330, 522] on div "blind" at bounding box center [343, 515] width 50 height 82
type input "*****"
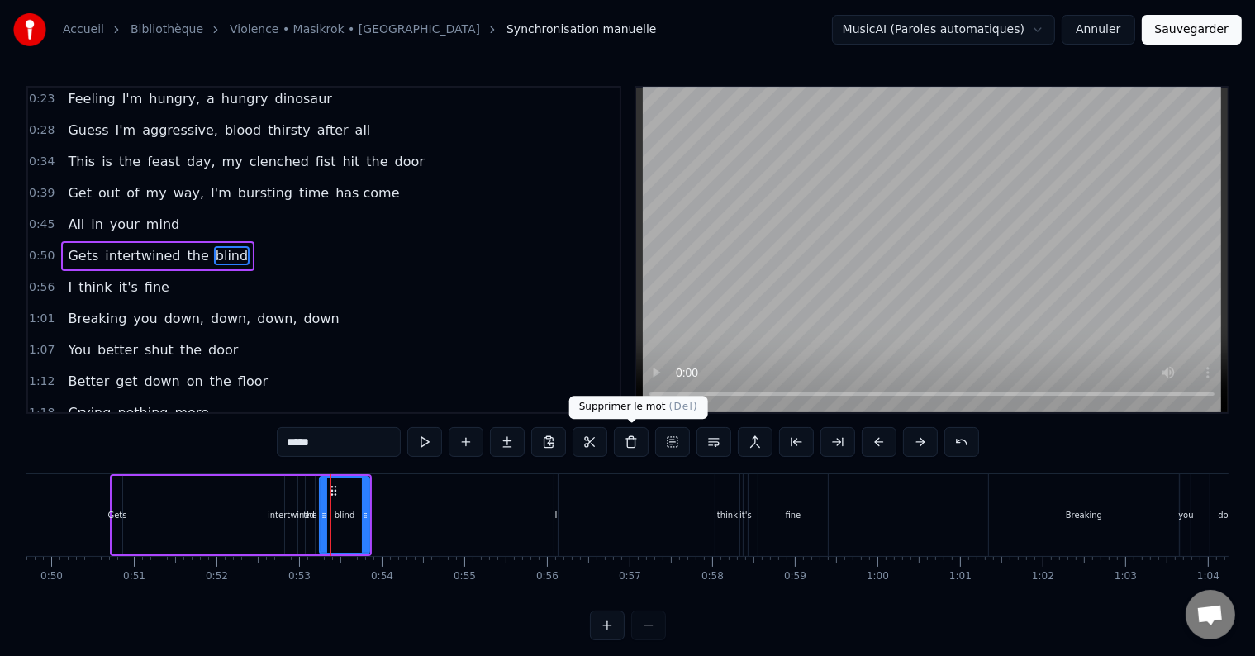
click at [634, 445] on button at bounding box center [631, 442] width 35 height 30
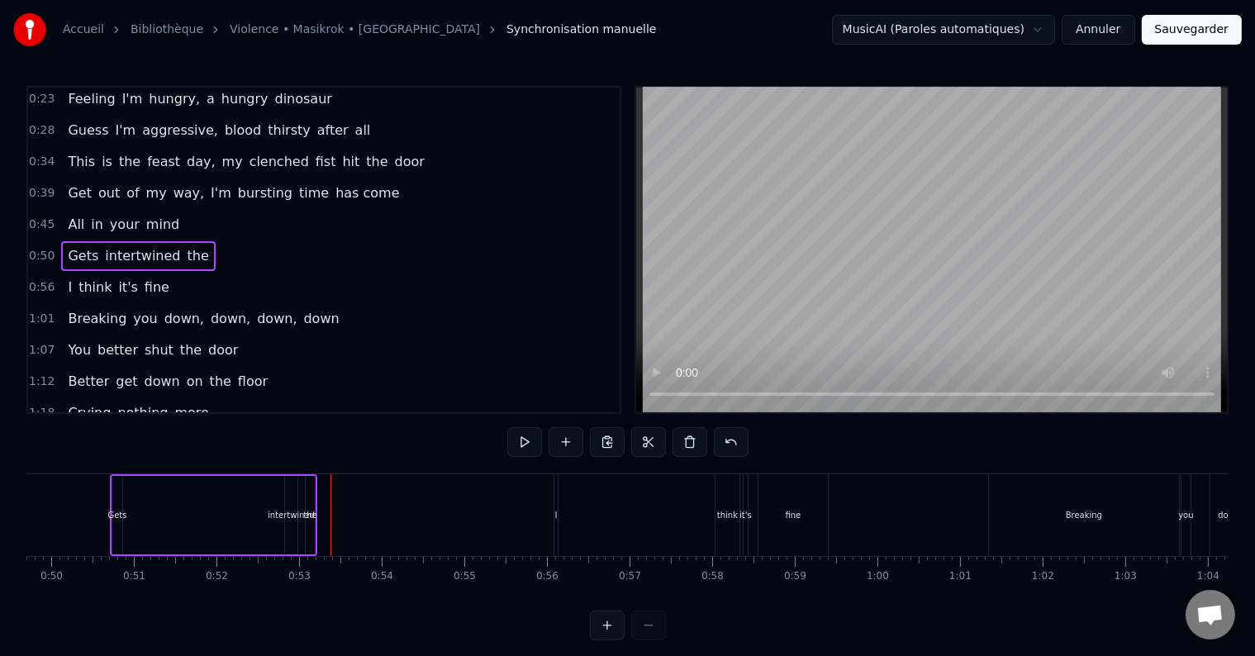
click at [186, 253] on span "the" at bounding box center [198, 255] width 25 height 19
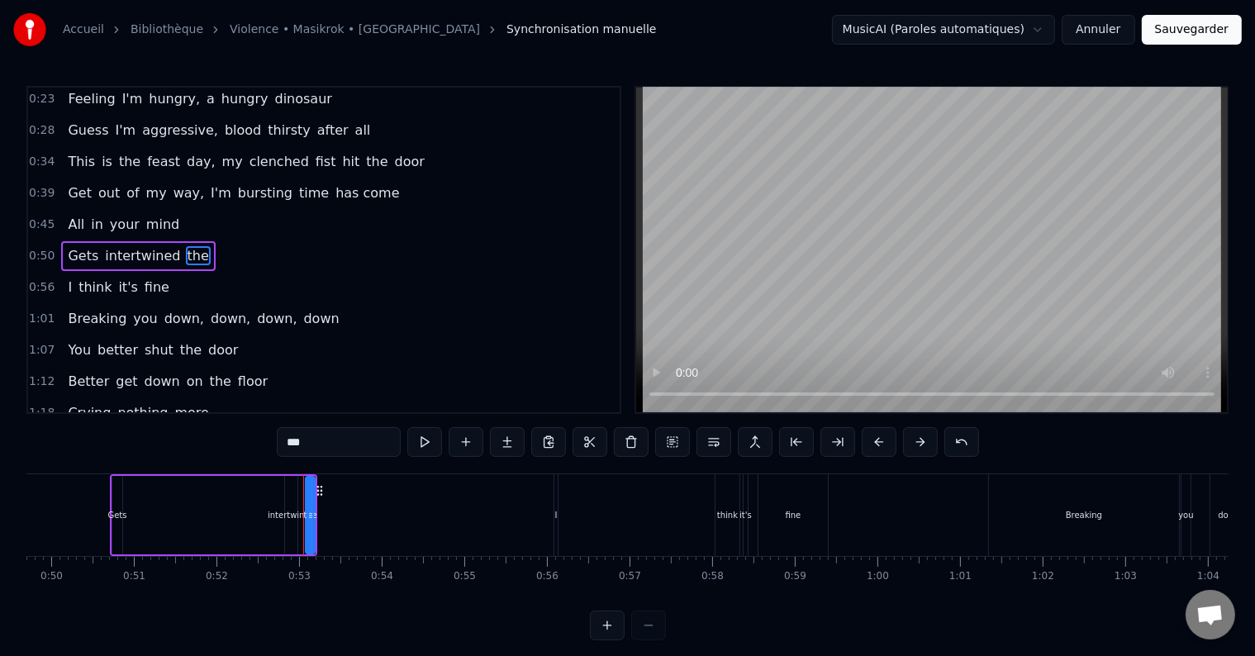
click at [629, 449] on button at bounding box center [631, 442] width 35 height 30
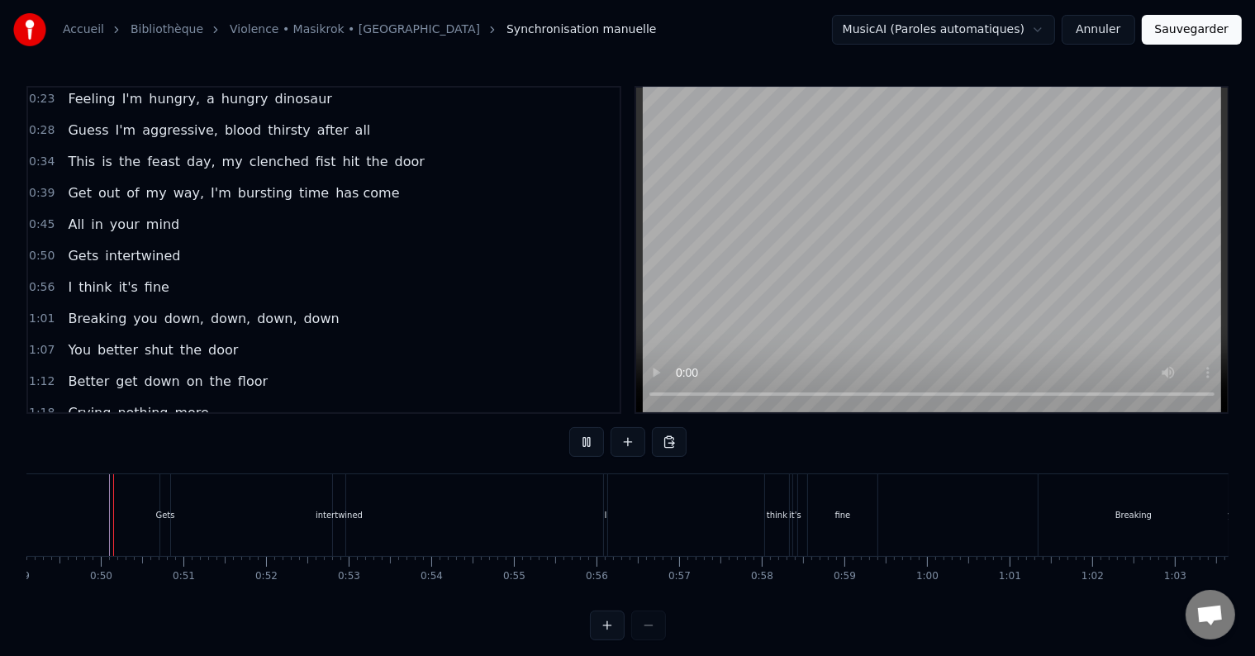
scroll to position [25, 0]
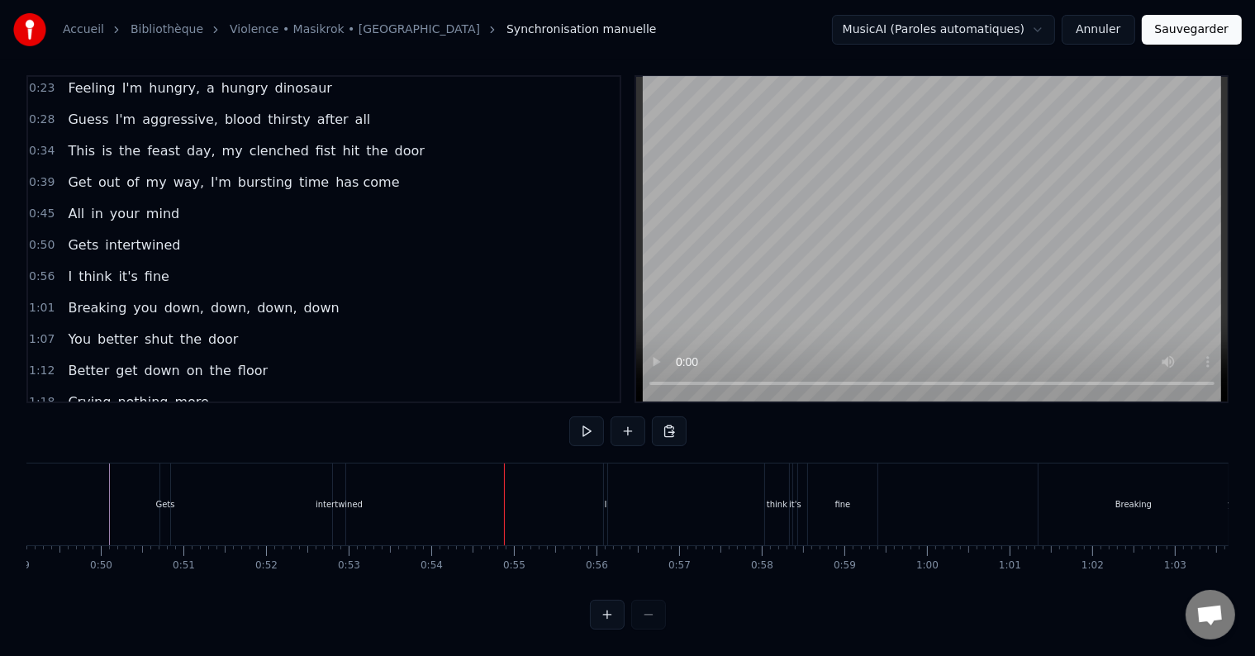
click at [337, 498] on div "intertwined" at bounding box center [339, 504] width 47 height 12
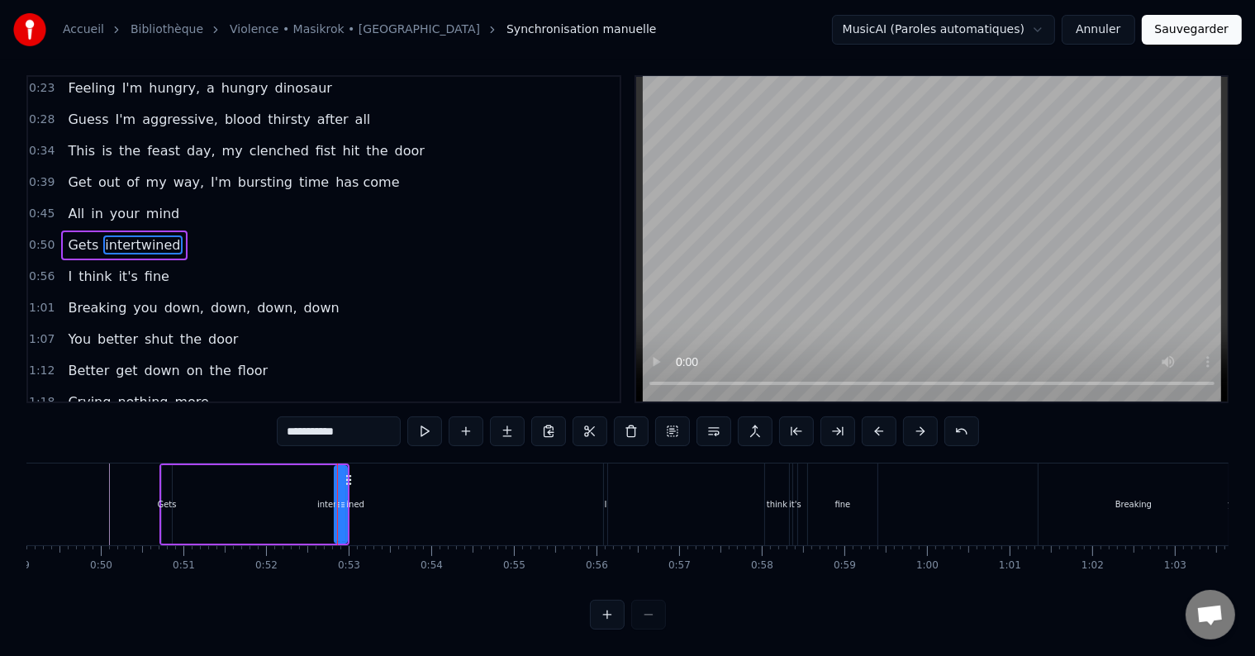
scroll to position [0, 0]
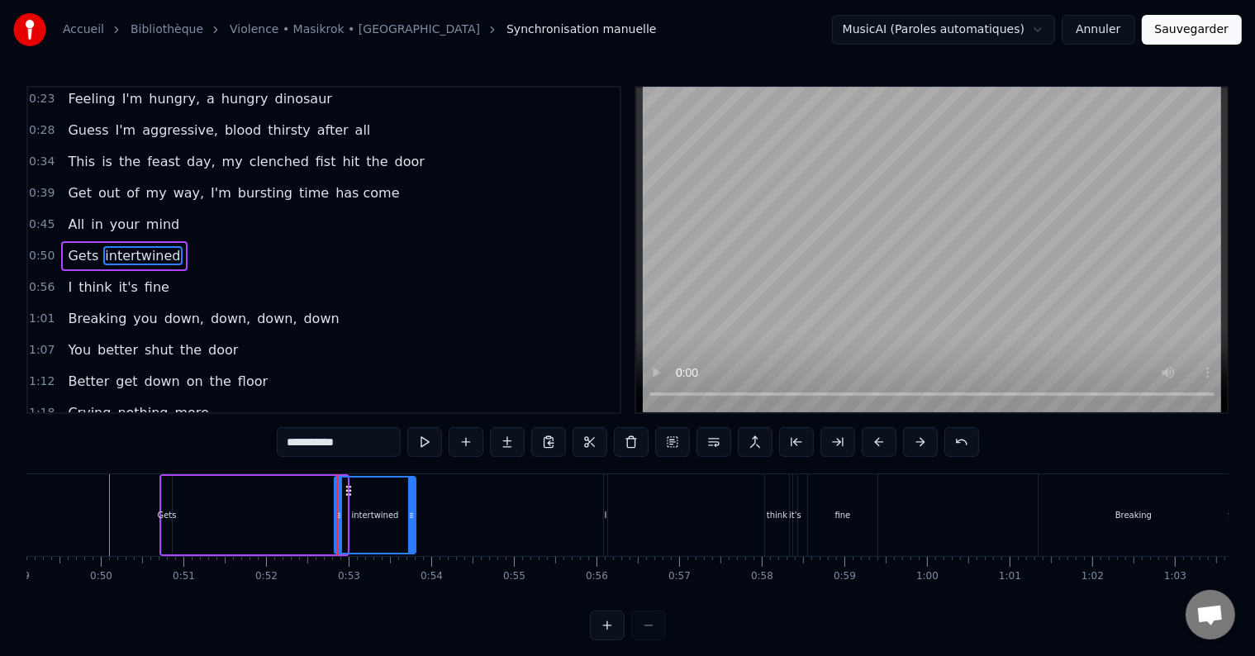
drag, startPoint x: 345, startPoint y: 486, endPoint x: 415, endPoint y: 485, distance: 69.4
click at [415, 485] on div at bounding box center [411, 515] width 7 height 75
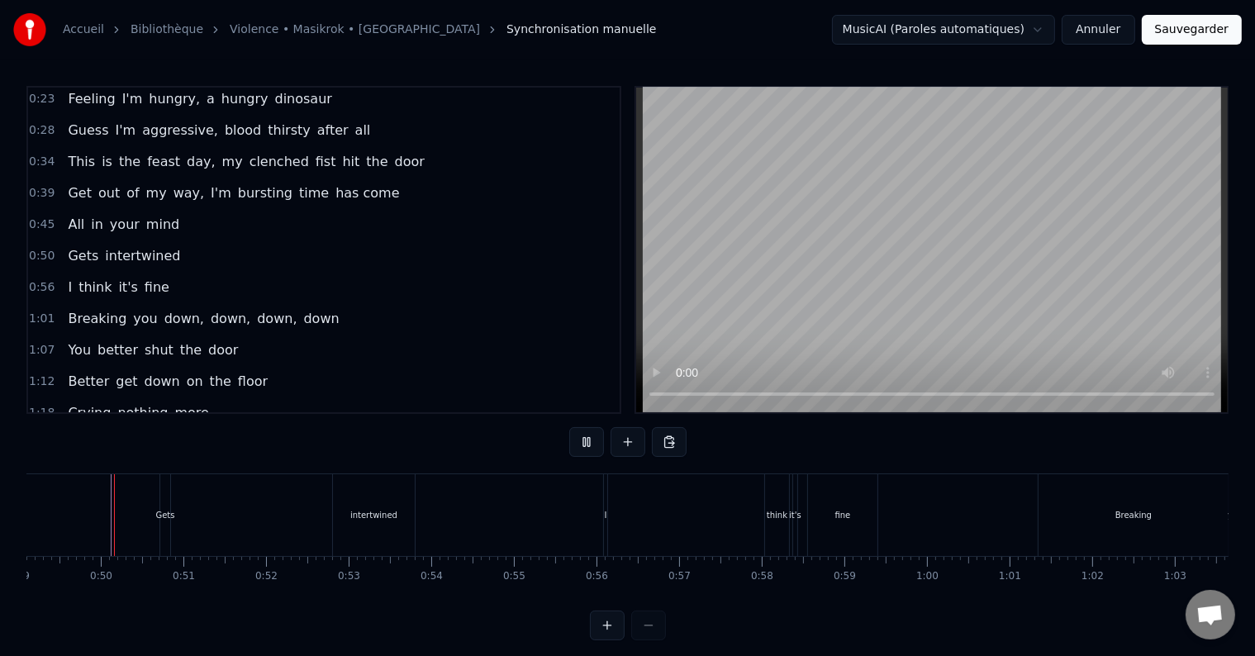
scroll to position [25, 0]
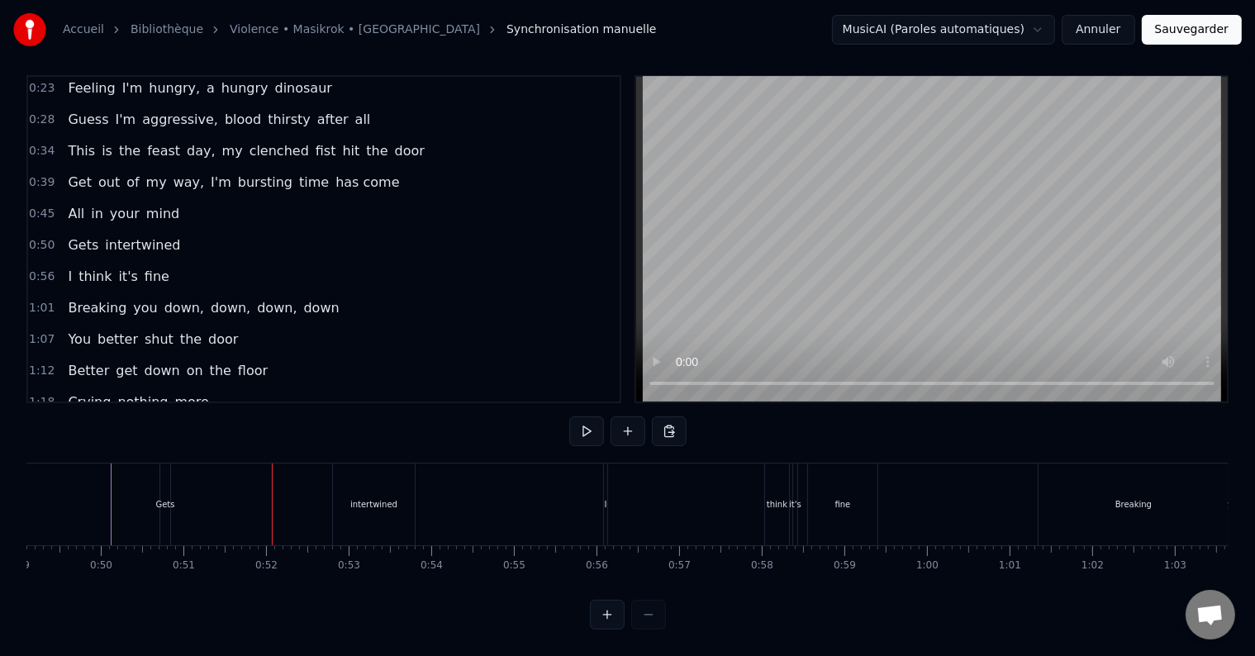
click at [162, 498] on div "Gets" at bounding box center [164, 504] width 19 height 12
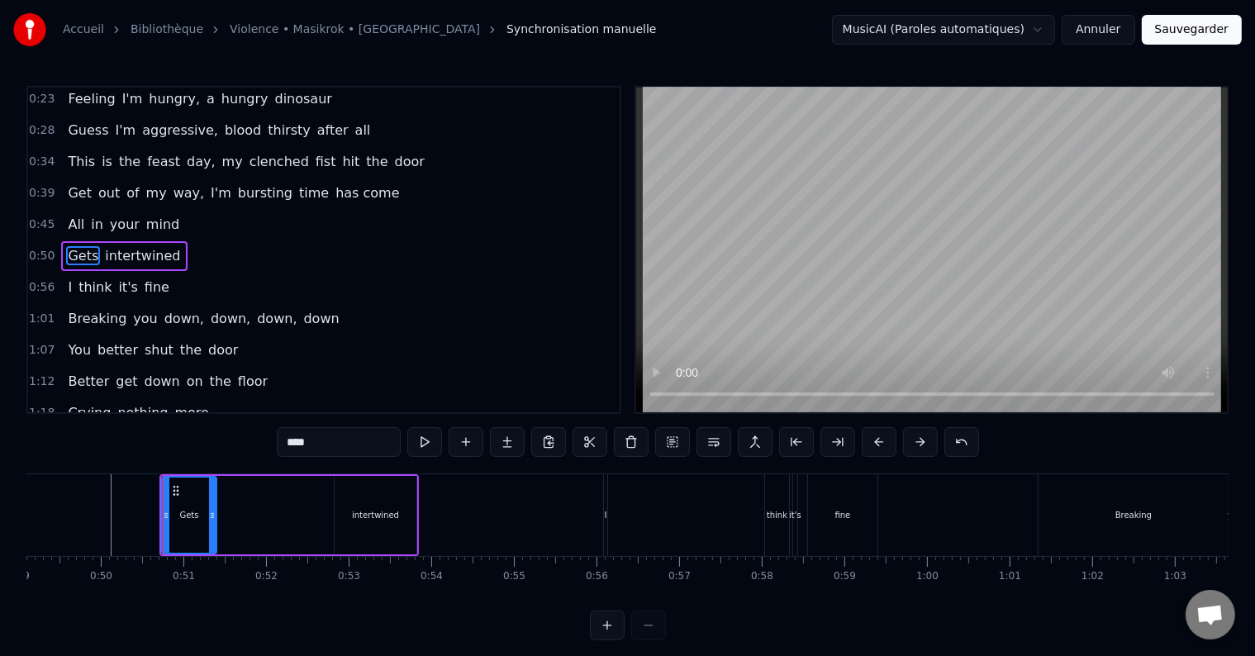
drag, startPoint x: 169, startPoint y: 510, endPoint x: 221, endPoint y: 509, distance: 52.9
click at [216, 509] on icon at bounding box center [212, 515] width 7 height 13
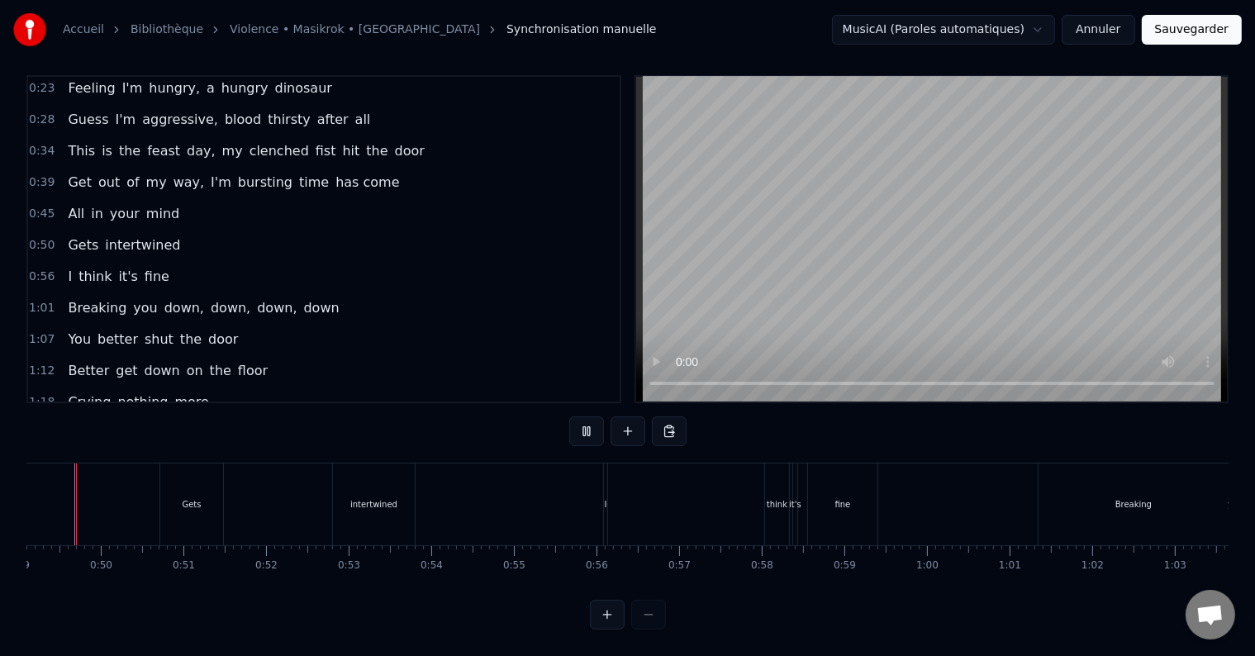
scroll to position [0, 4022]
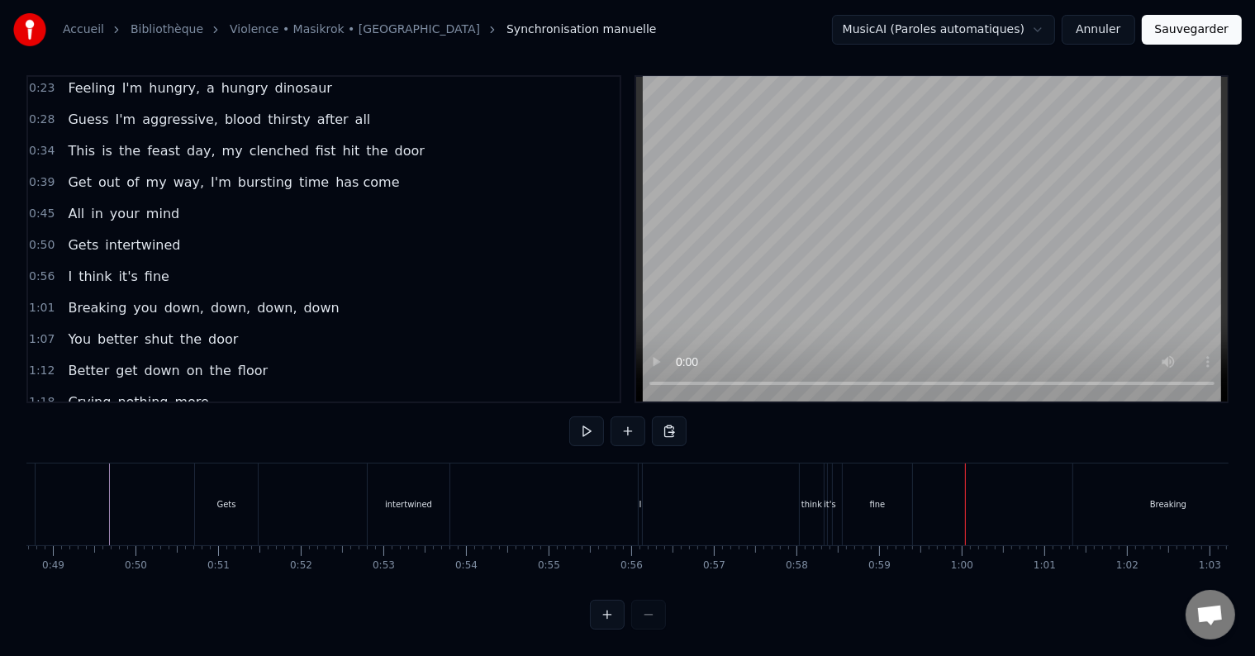
click at [66, 267] on span "I" at bounding box center [69, 276] width 7 height 19
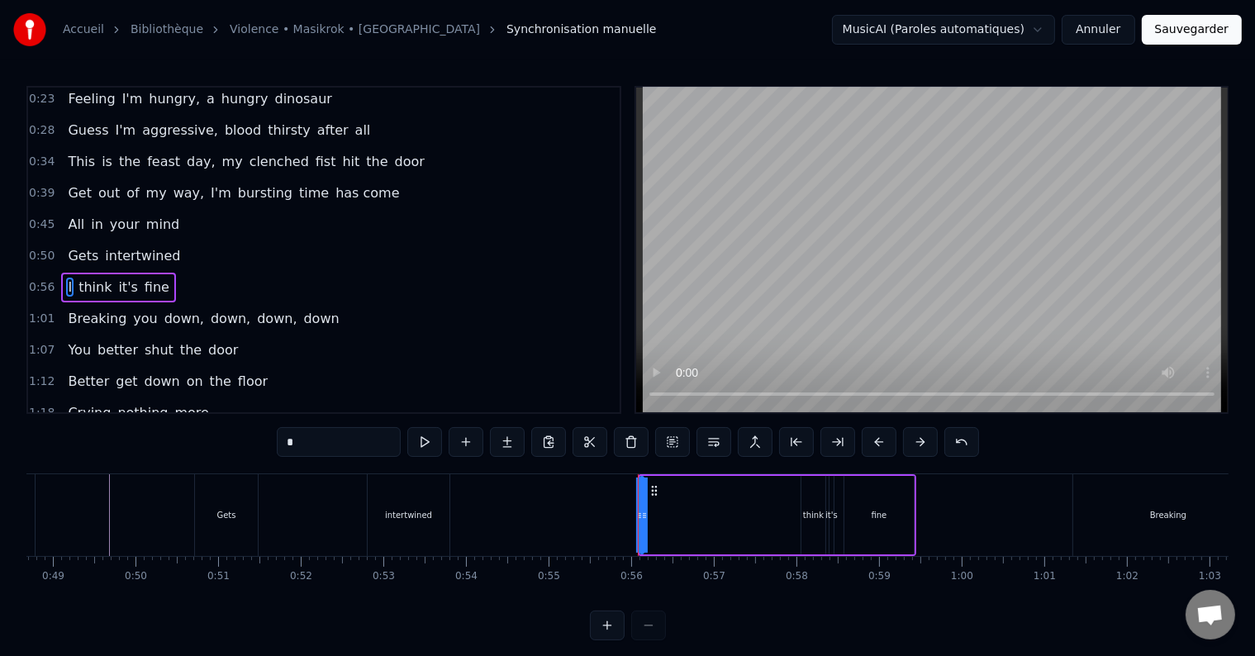
scroll to position [35, 0]
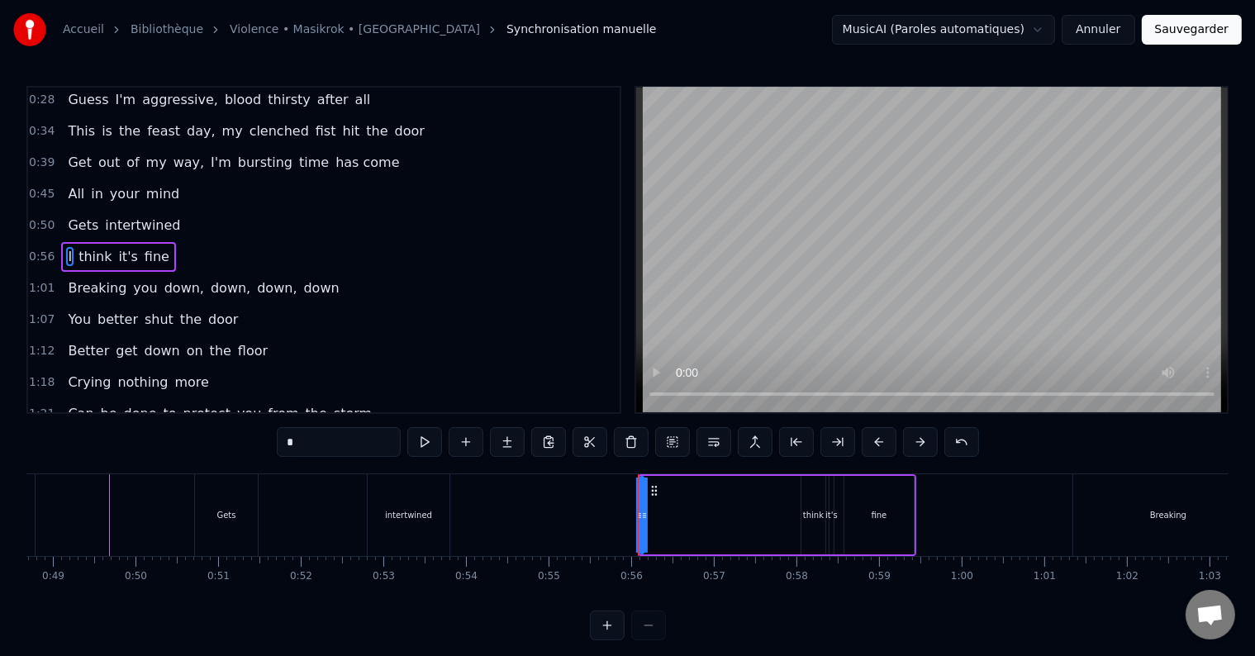
click at [323, 441] on input "*" at bounding box center [339, 442] width 124 height 30
click at [101, 247] on span "think" at bounding box center [111, 256] width 36 height 19
drag, startPoint x: 346, startPoint y: 448, endPoint x: 221, endPoint y: 443, distance: 124.8
click at [221, 443] on div "0:23 Feeling I'm hungry, a hungry dinosaur 0:28 Guess I'm aggressive, blood thi…" at bounding box center [627, 363] width 1202 height 554
click at [119, 254] on span "it's" at bounding box center [123, 256] width 22 height 19
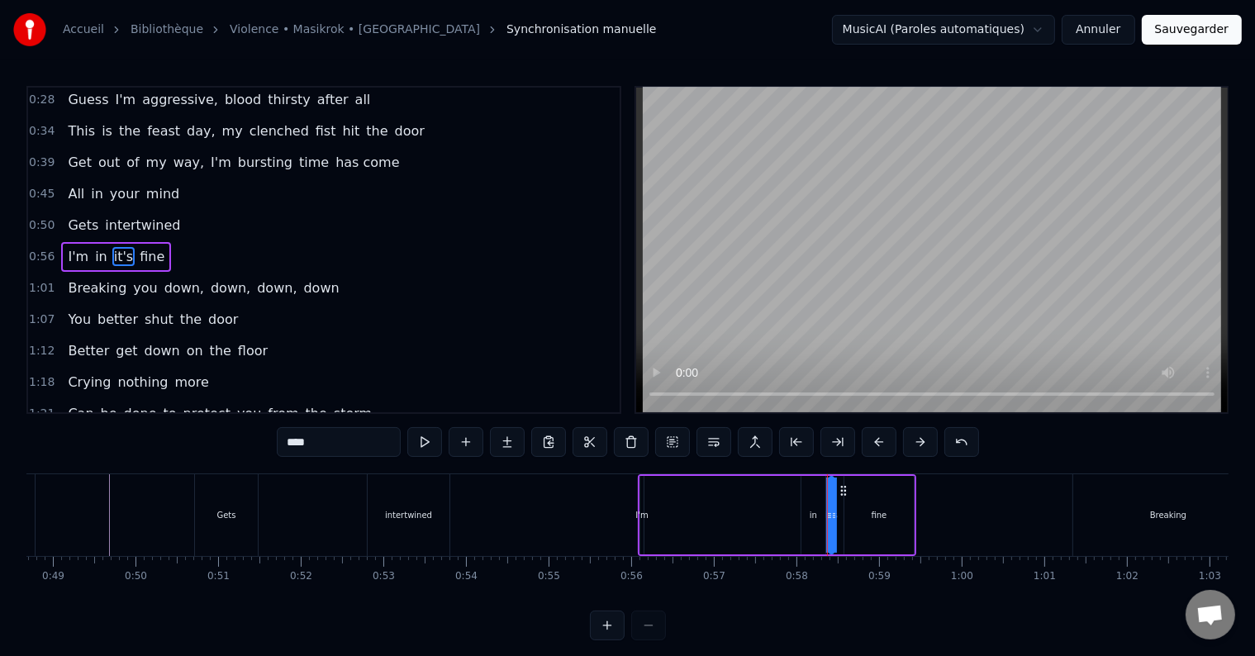
drag, startPoint x: 327, startPoint y: 437, endPoint x: 210, endPoint y: 442, distance: 117.4
click at [210, 442] on div "0:23 Feeling I'm hungry, a hungry dinosaur 0:28 Guess I'm aggressive, blood thi…" at bounding box center [627, 363] width 1202 height 554
drag, startPoint x: 152, startPoint y: 264, endPoint x: 142, endPoint y: 245, distance: 22.2
click at [142, 245] on div "0:23 Feeling I'm hungry, a hungry dinosaur 0:28 Guess I'm aggressive, blood thi…" at bounding box center [323, 250] width 595 height 328
click at [149, 247] on span "fine" at bounding box center [163, 256] width 28 height 19
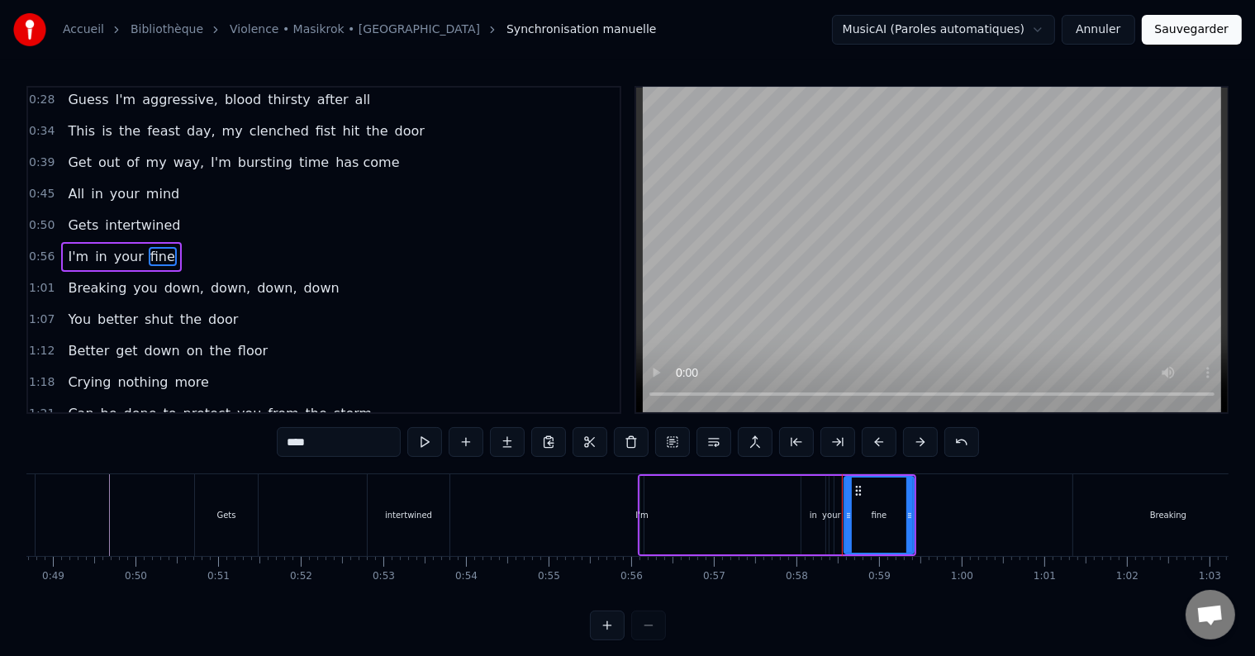
click at [293, 443] on input "****" at bounding box center [339, 442] width 124 height 30
type input "*****"
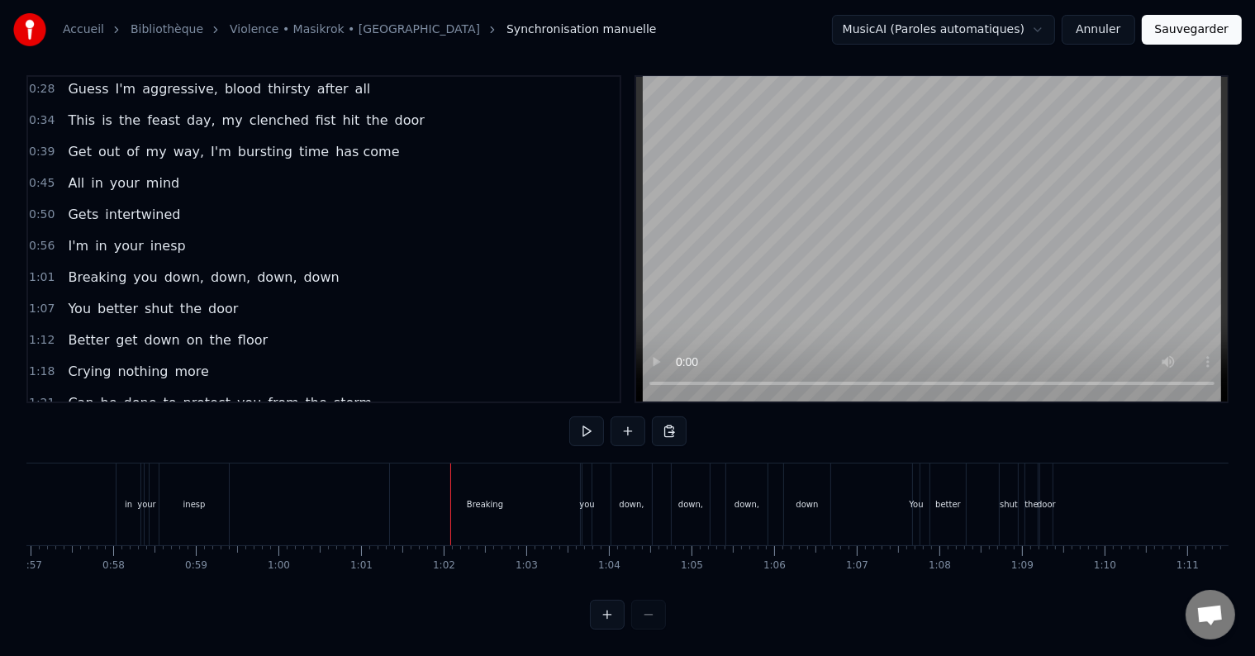
scroll to position [0, 4688]
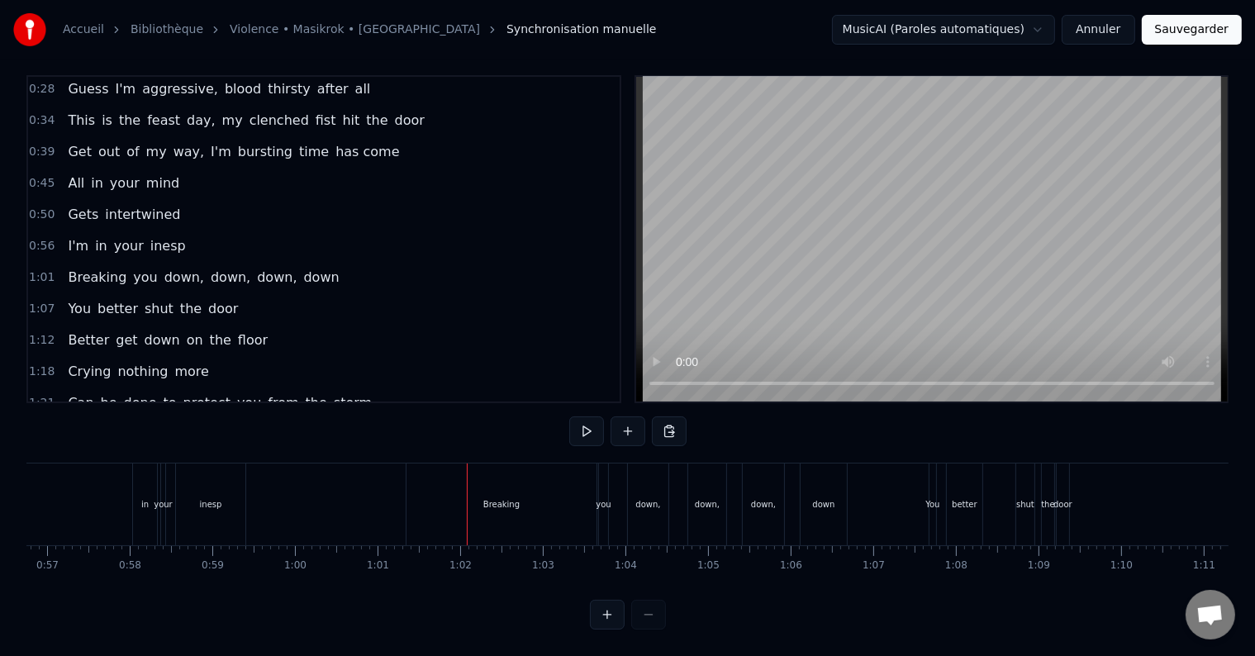
click at [225, 492] on div "inesp" at bounding box center [210, 504] width 69 height 82
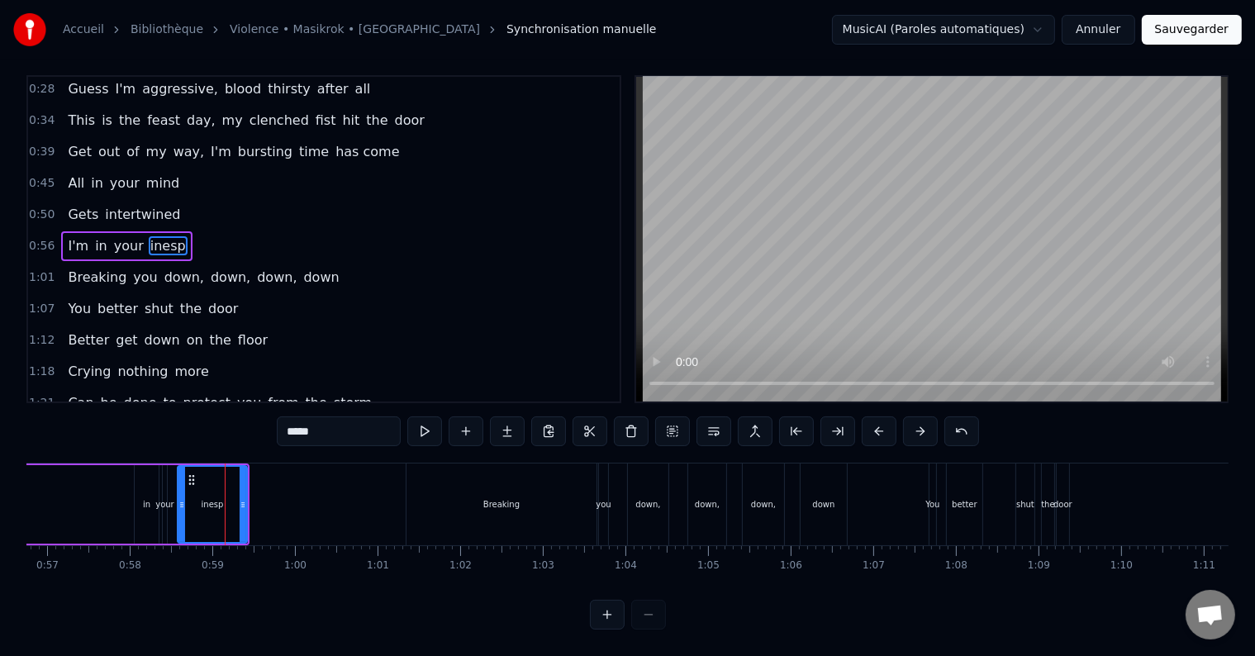
scroll to position [0, 0]
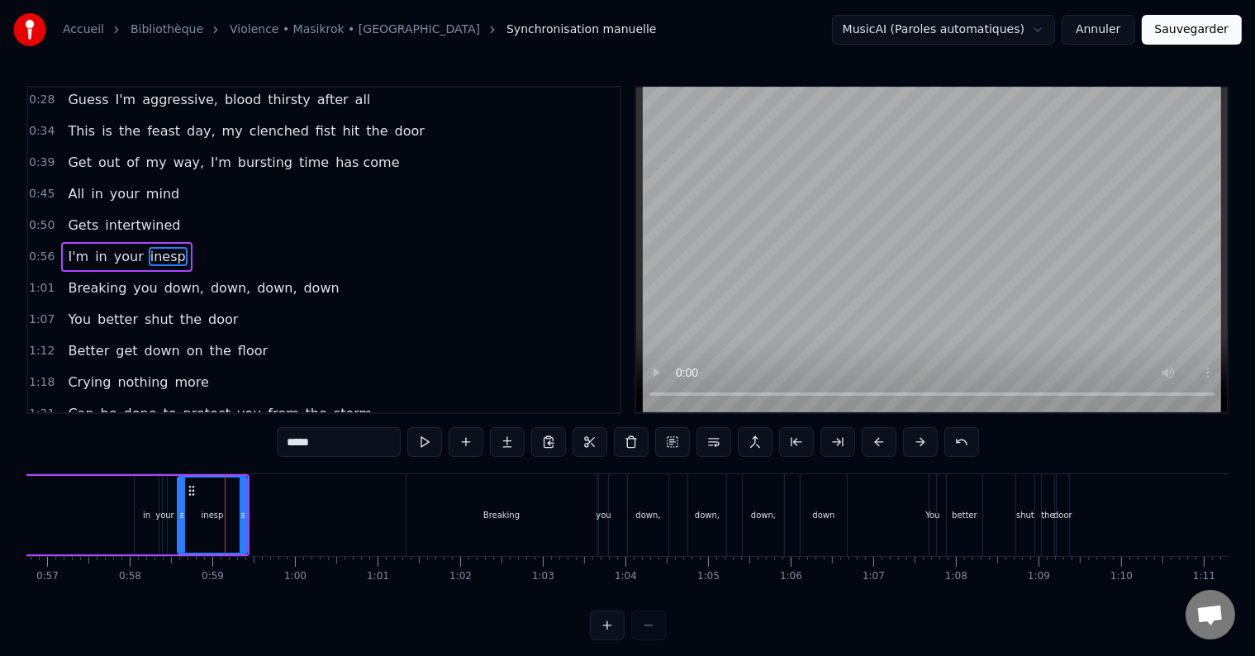
drag, startPoint x: 304, startPoint y: 446, endPoint x: 264, endPoint y: 447, distance: 39.7
click at [264, 447] on div "0:23 Feeling I'm hungry, a hungry dinosaur 0:28 Guess I'm aggressive, blood thi…" at bounding box center [627, 363] width 1202 height 554
type input "*****"
click at [522, 324] on div "1:07 You better shut the door" at bounding box center [324, 319] width 592 height 31
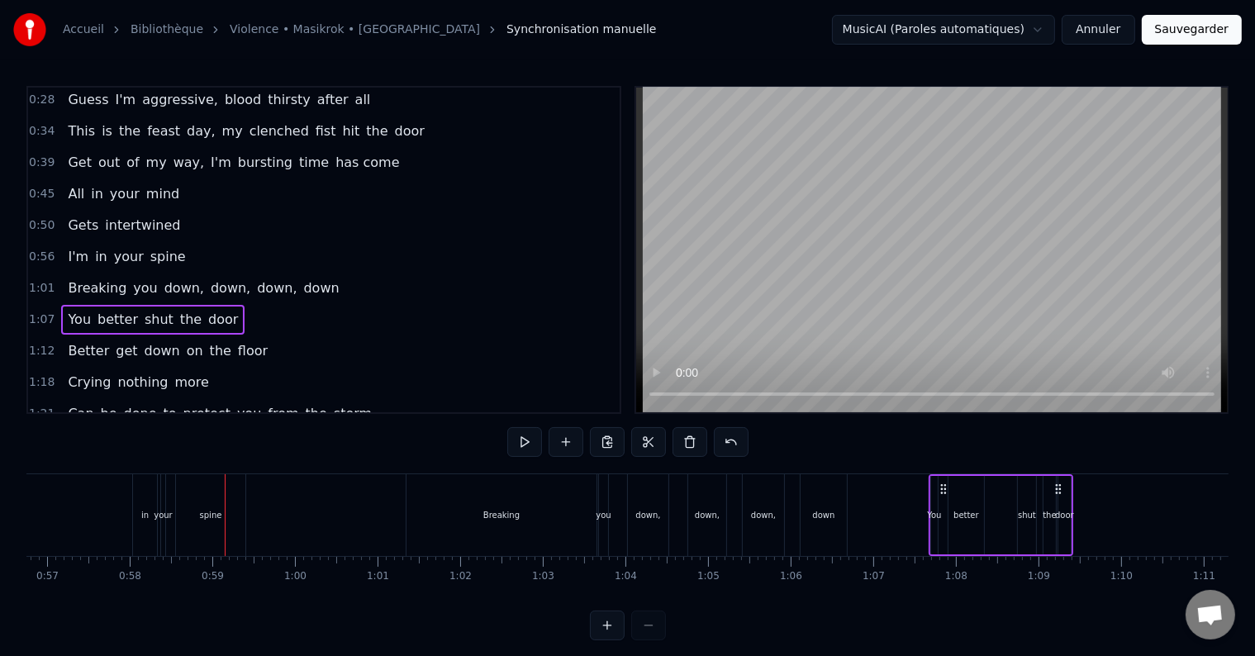
click at [1193, 40] on button "Sauvegarder" at bounding box center [1192, 30] width 100 height 30
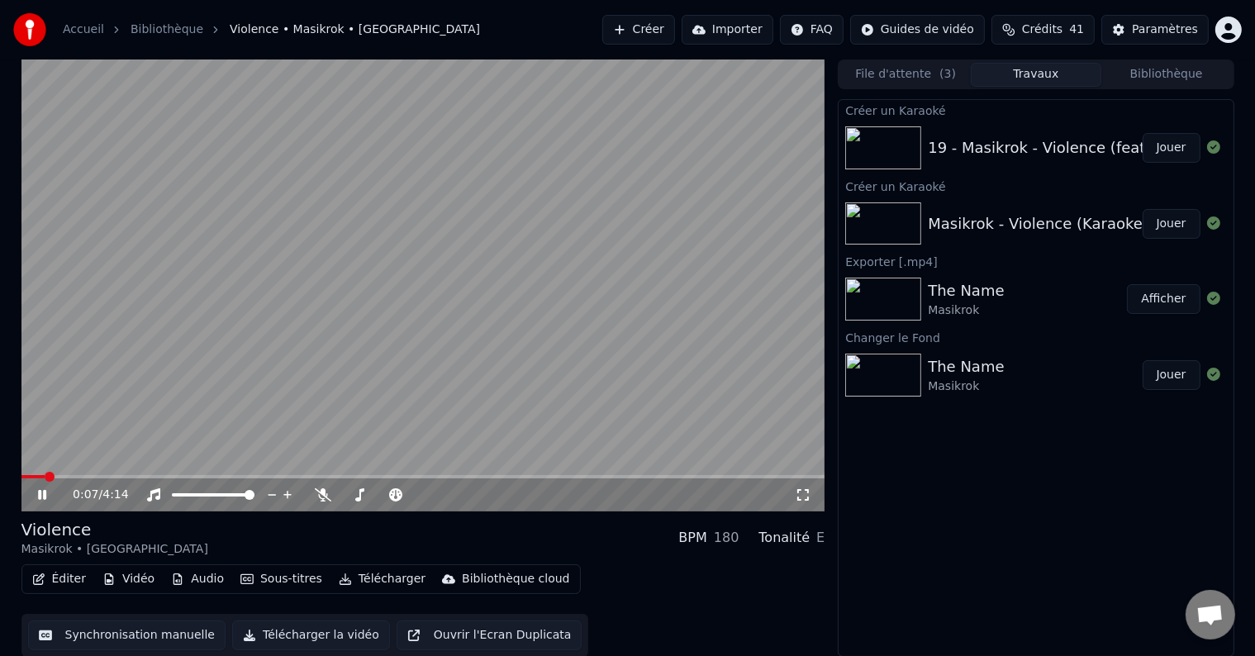
click at [201, 479] on div "0:07 / 4:14" at bounding box center [423, 494] width 804 height 33
click at [201, 474] on video at bounding box center [423, 285] width 804 height 452
click at [201, 476] on span at bounding box center [423, 476] width 804 height 3
click at [193, 400] on video at bounding box center [423, 285] width 804 height 452
click at [125, 476] on span at bounding box center [73, 476] width 104 height 3
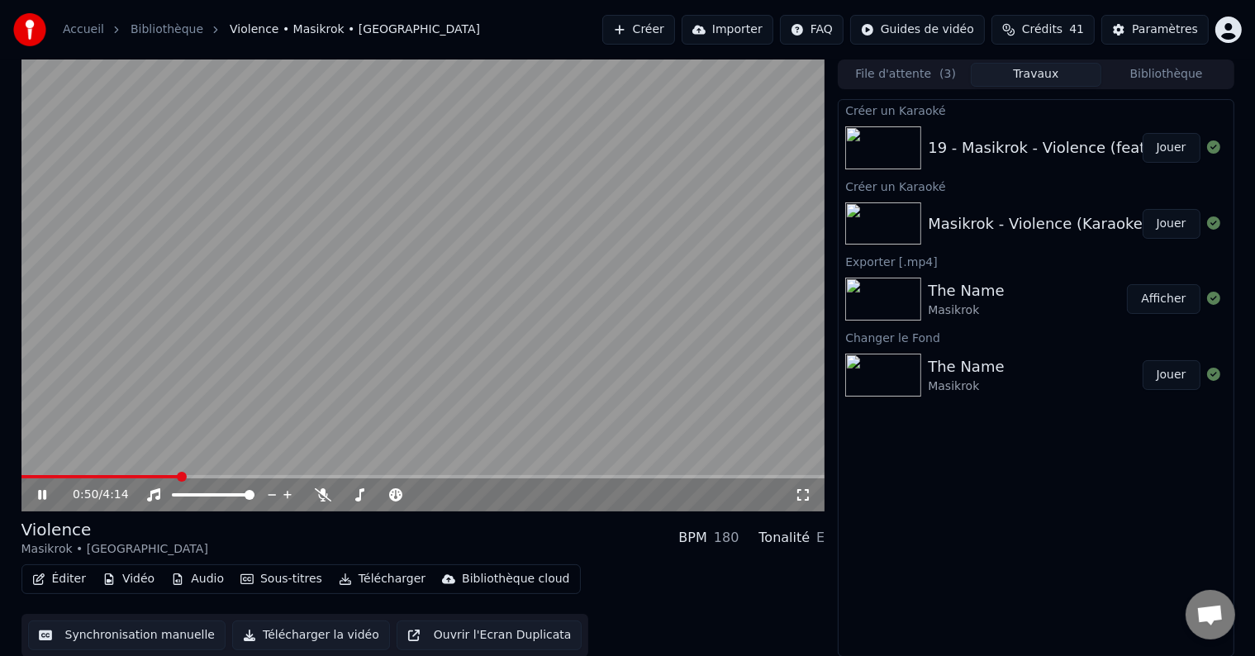
click at [43, 501] on icon at bounding box center [54, 494] width 39 height 13
